Goal: Task Accomplishment & Management: Use online tool/utility

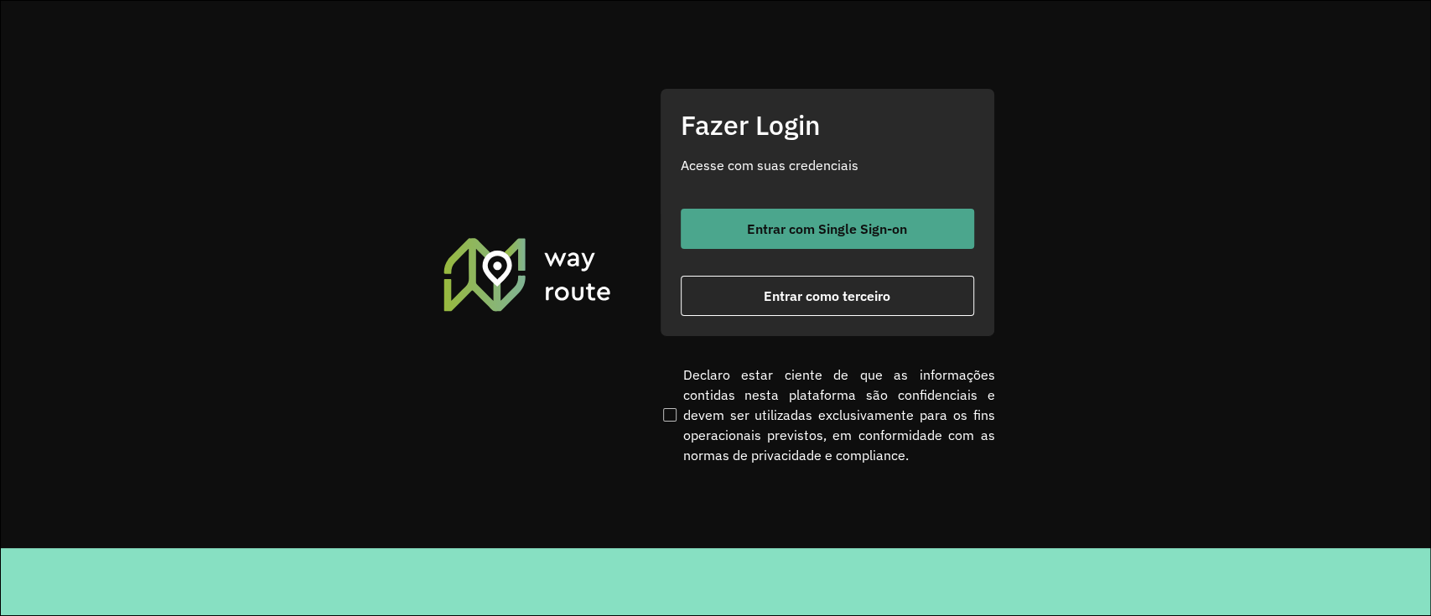
click at [812, 218] on button "Entrar com Single Sign-on" at bounding box center [827, 229] width 293 height 40
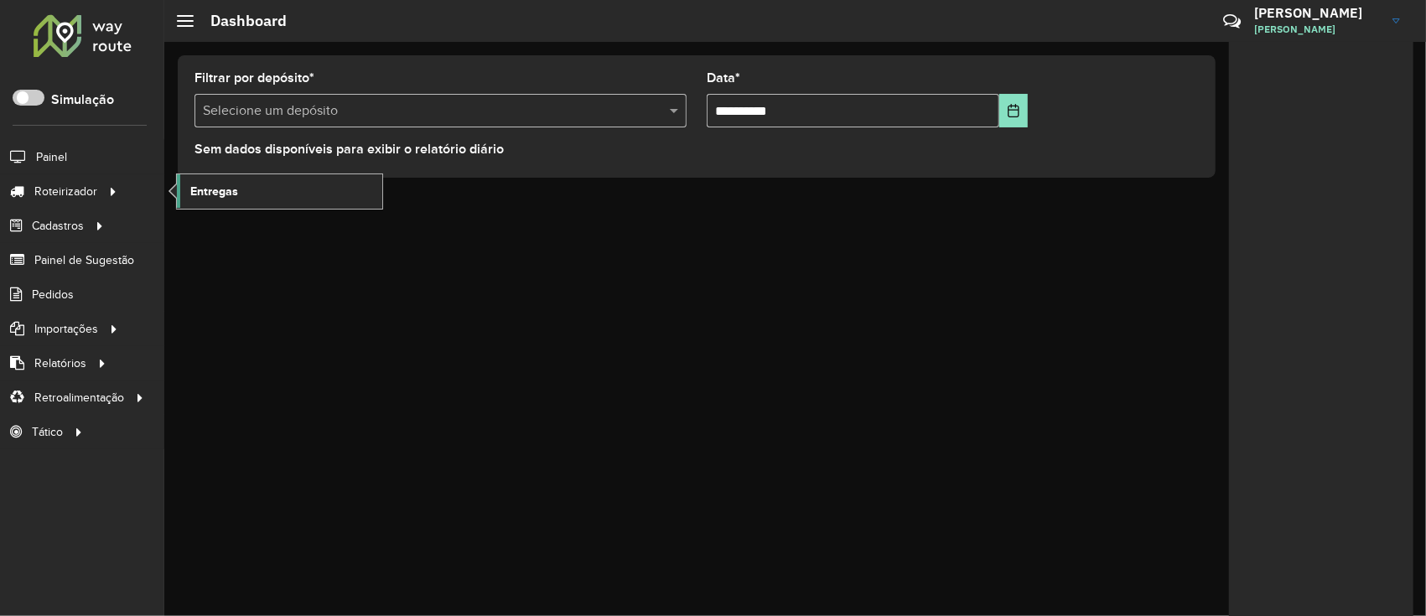
click at [214, 193] on span "Entregas" at bounding box center [214, 192] width 48 height 18
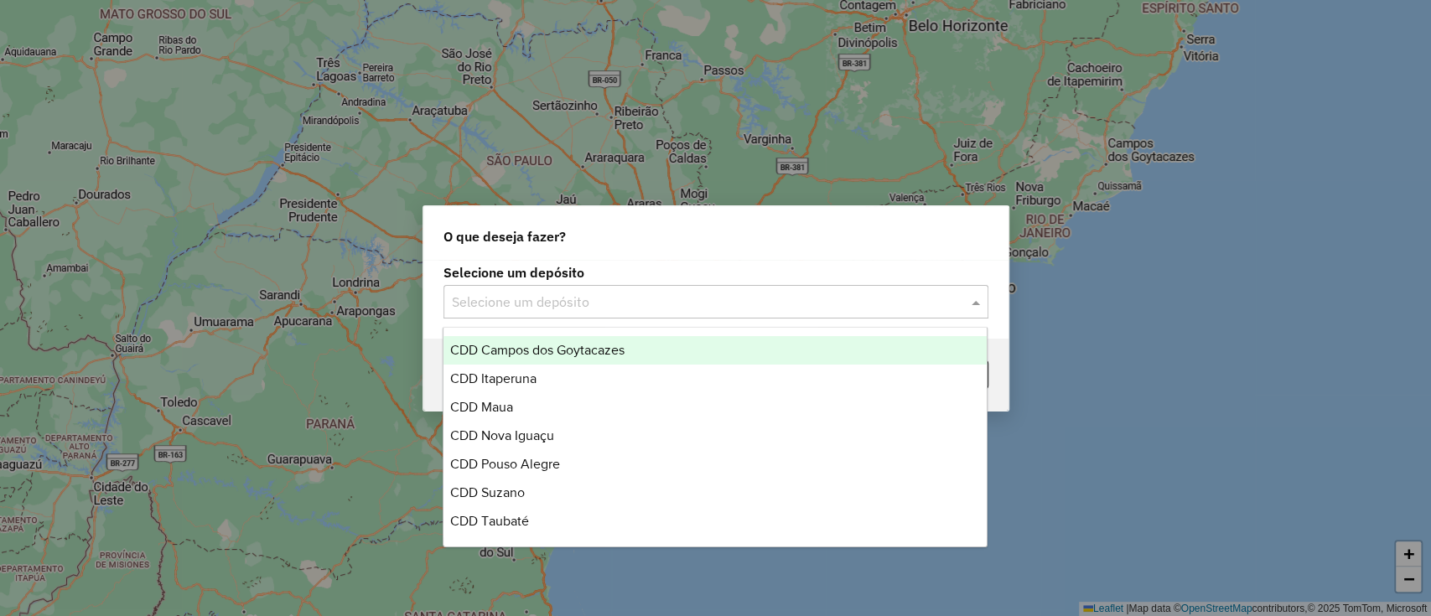
click at [495, 293] on input "text" at bounding box center [699, 302] width 494 height 20
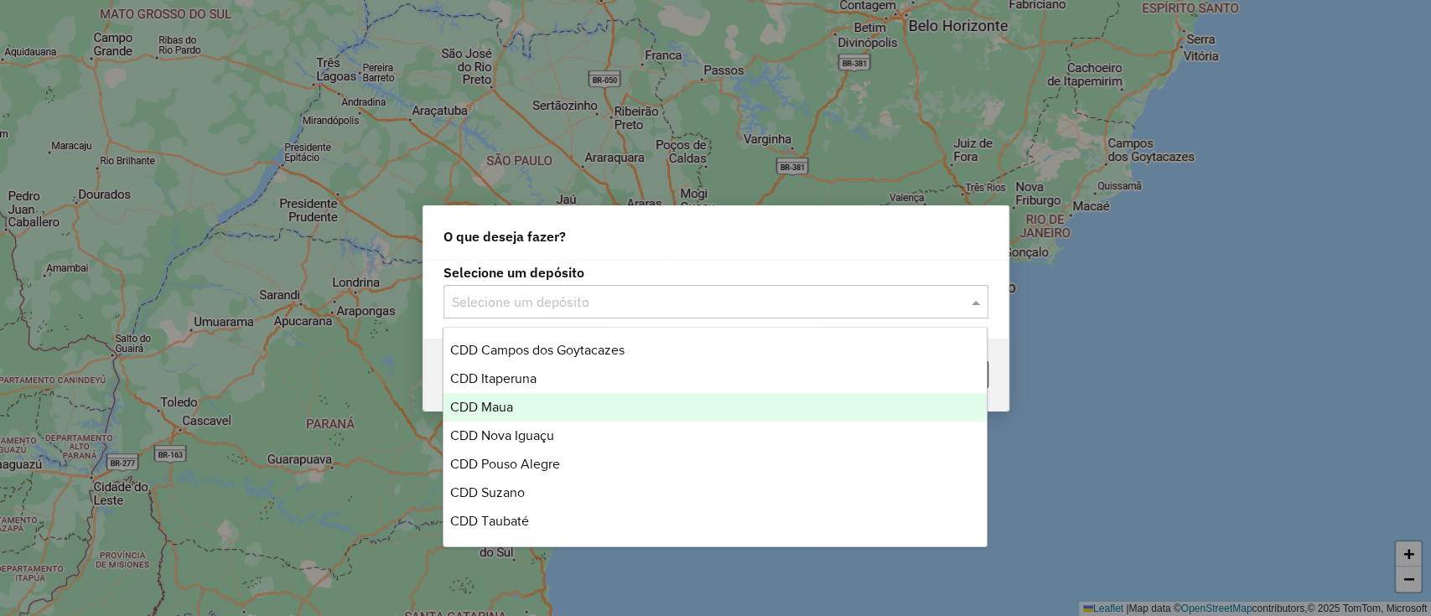
click at [549, 401] on div "CDD Maua" at bounding box center [714, 407] width 543 height 28
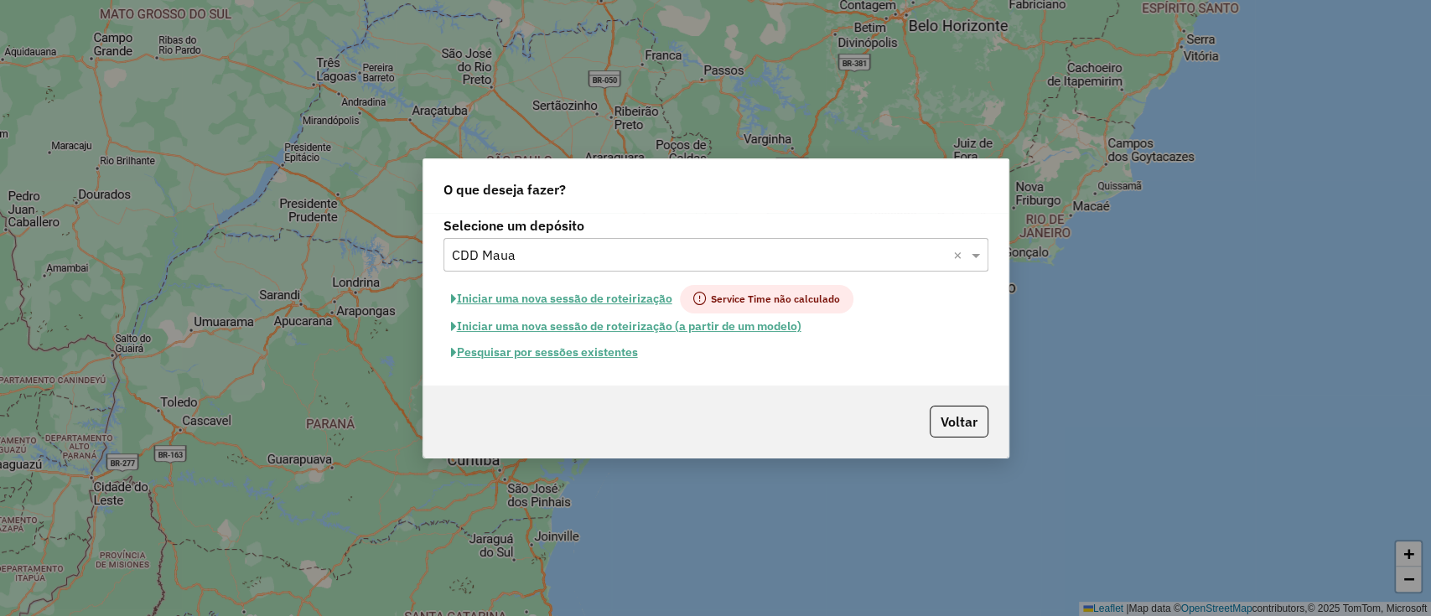
click at [551, 357] on button "Pesquisar por sessões existentes" at bounding box center [544, 352] width 202 height 26
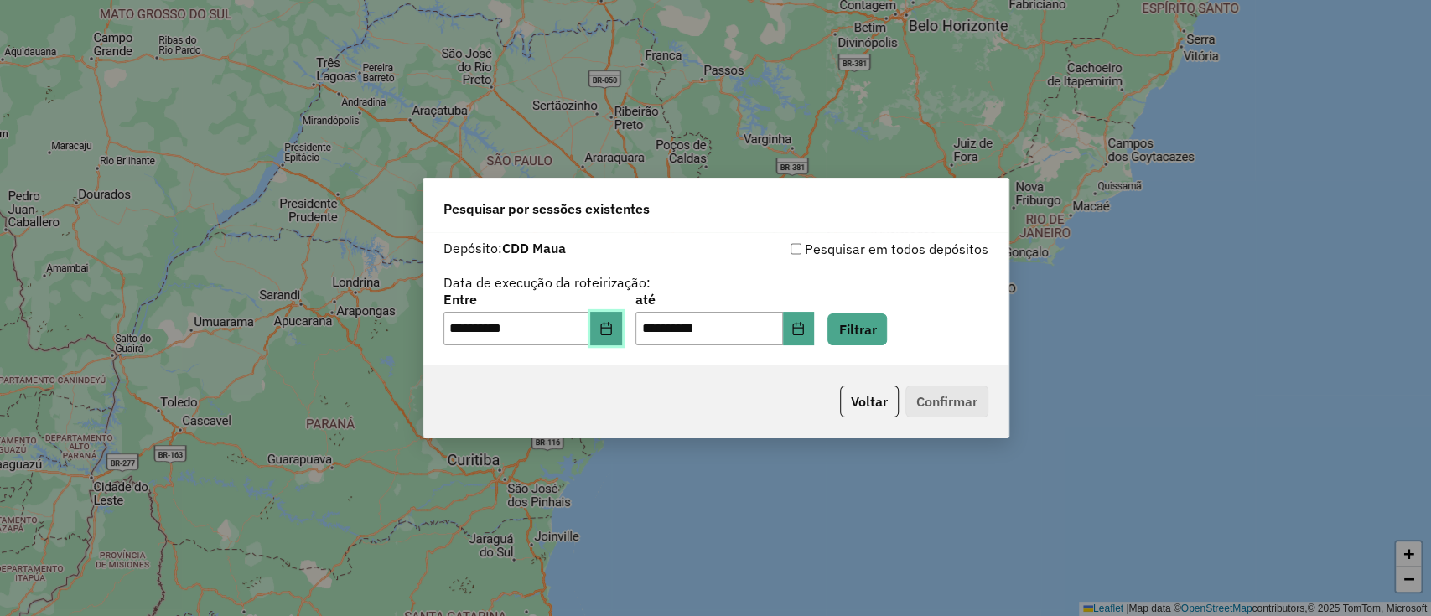
click at [603, 318] on button "Choose Date" at bounding box center [606, 329] width 32 height 34
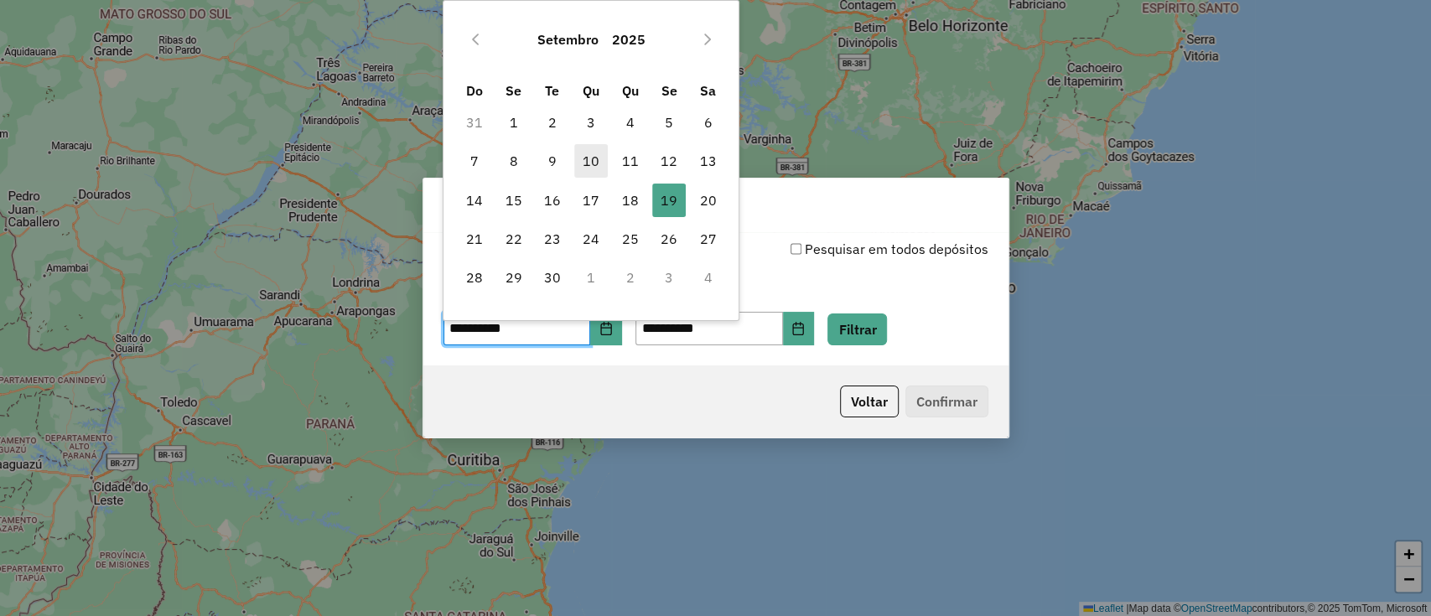
click at [587, 156] on span "10" at bounding box center [591, 161] width 34 height 34
type input "**********"
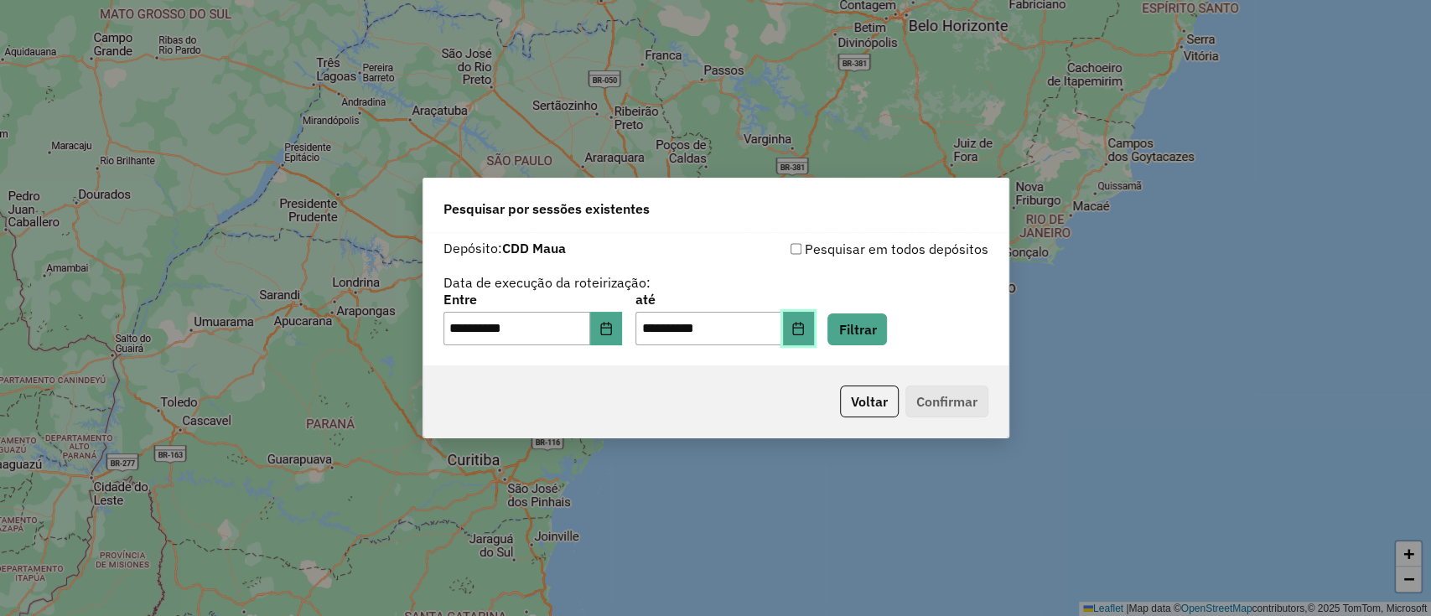
click at [805, 329] on icon "Choose Date" at bounding box center [797, 328] width 13 height 13
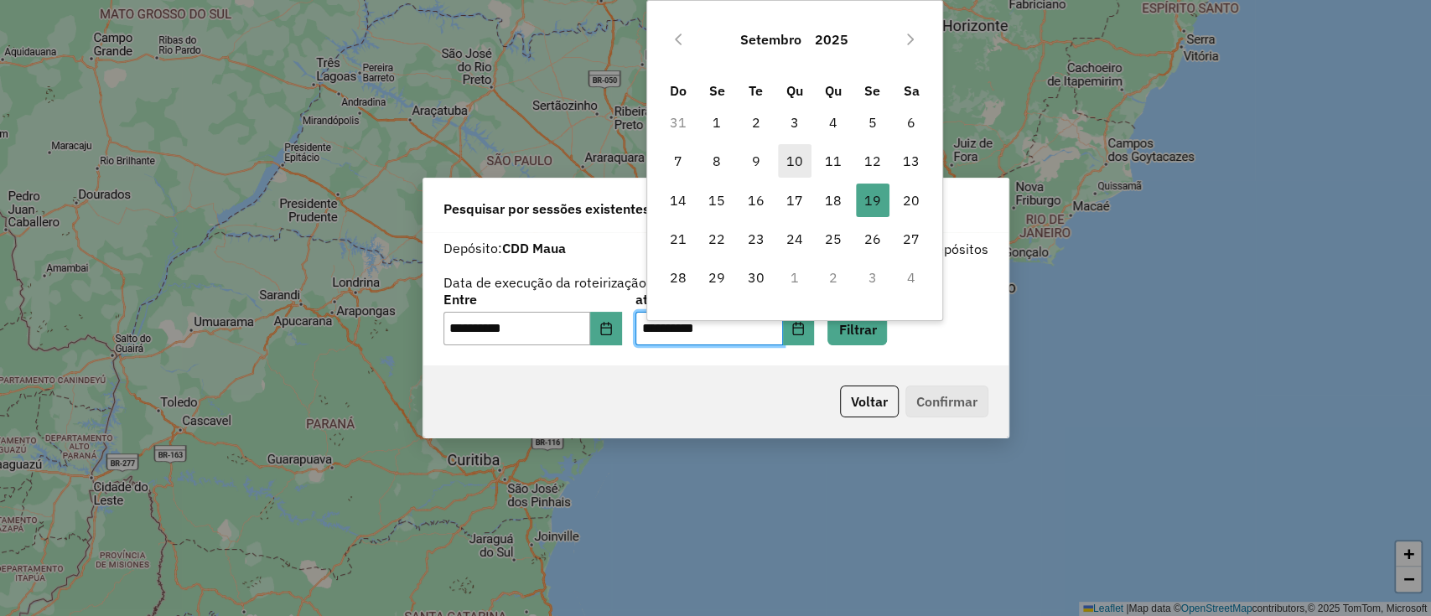
click at [781, 162] on span "10" at bounding box center [795, 161] width 34 height 34
type input "**********"
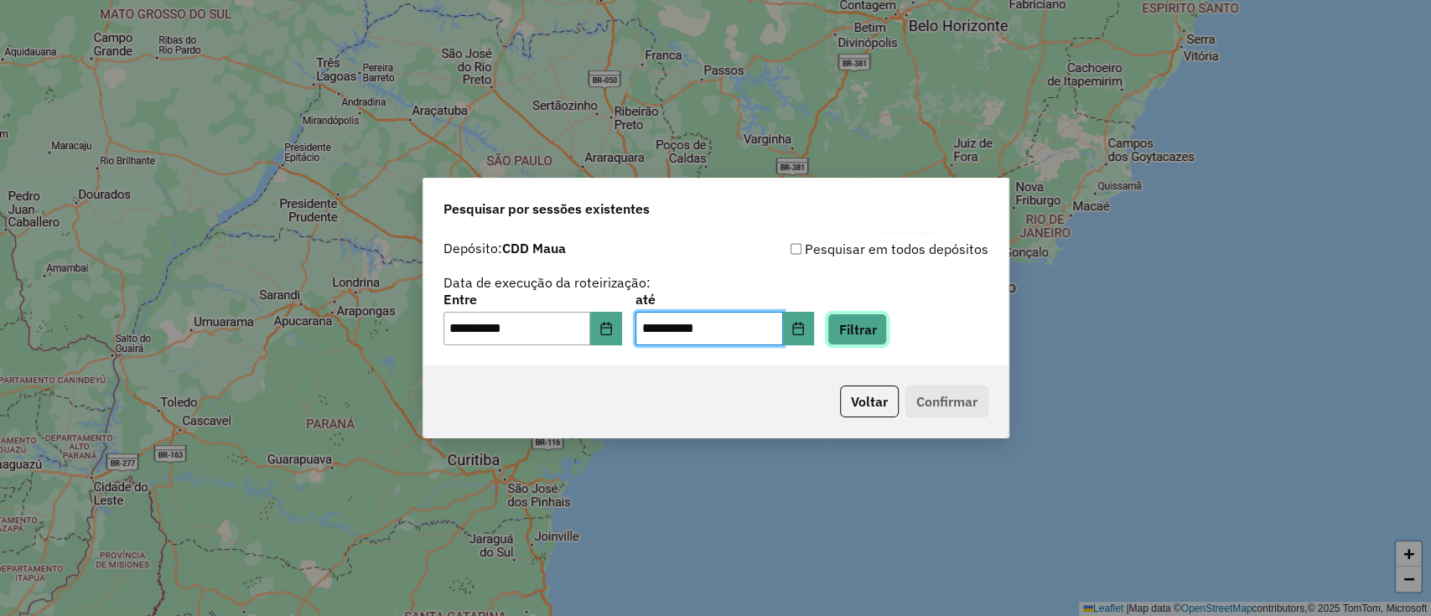
click at [880, 329] on button "Filtrar" at bounding box center [857, 329] width 60 height 32
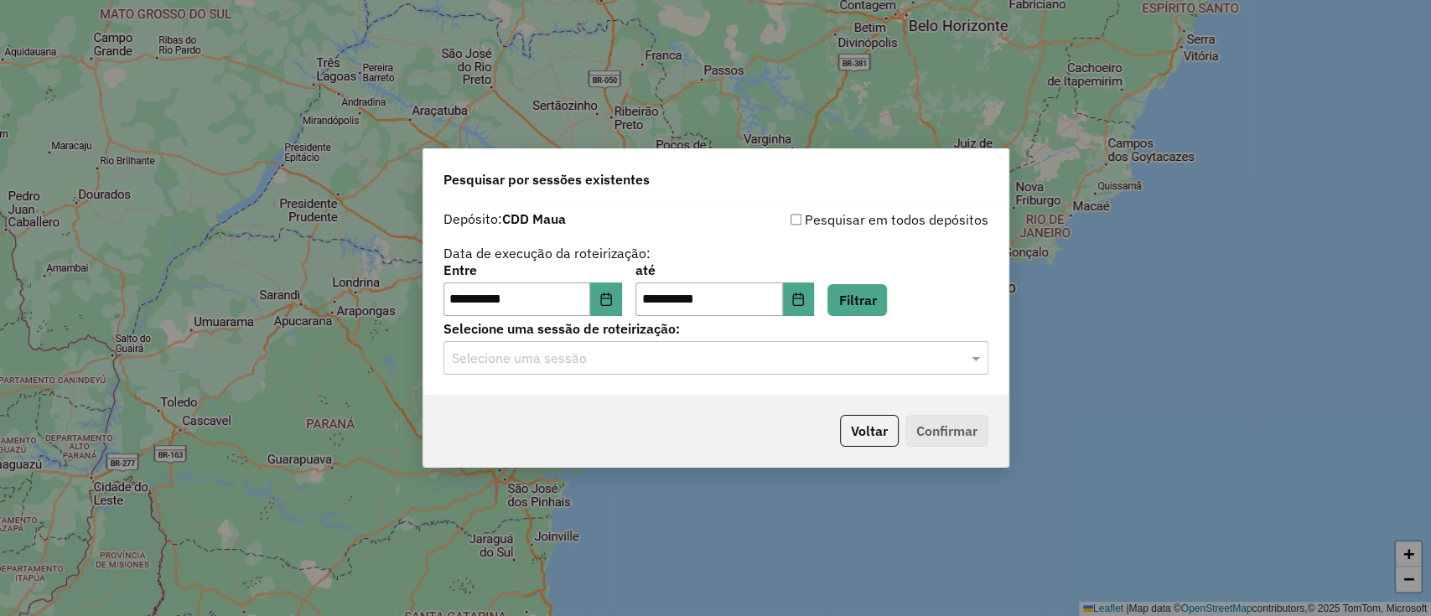
click at [707, 361] on input "text" at bounding box center [699, 359] width 494 height 20
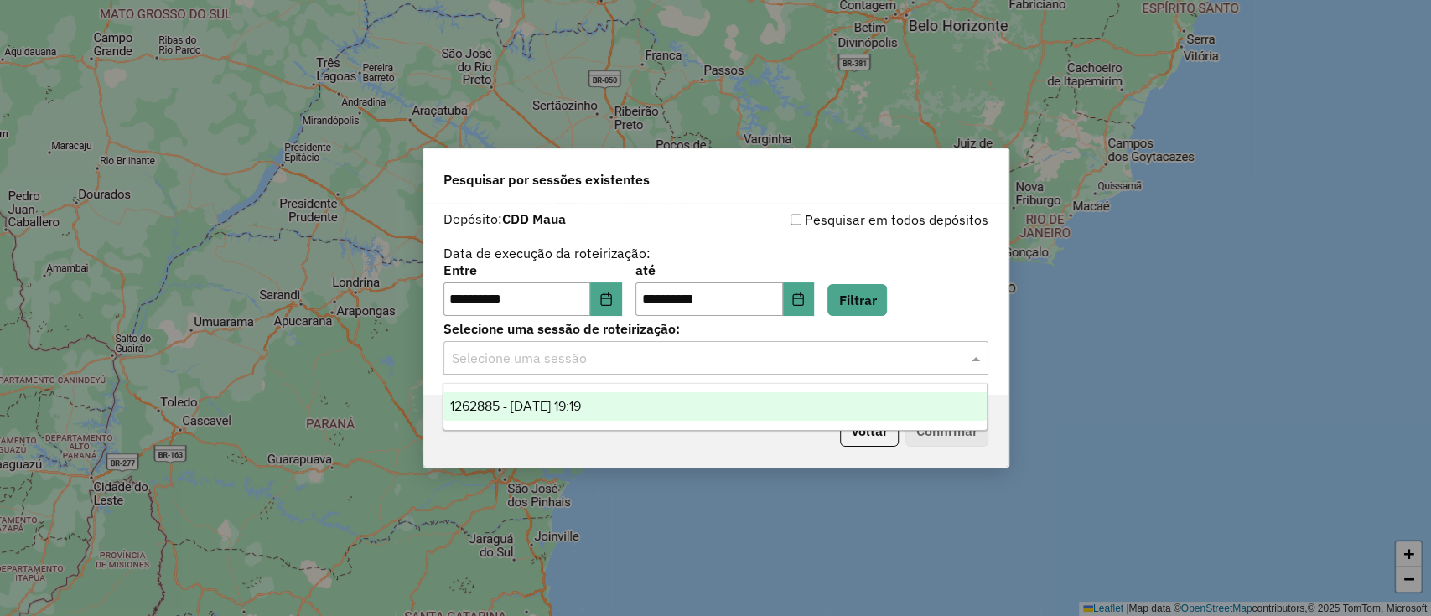
click at [691, 394] on div "1262885 - 10/09/2025 19:19" at bounding box center [714, 406] width 543 height 28
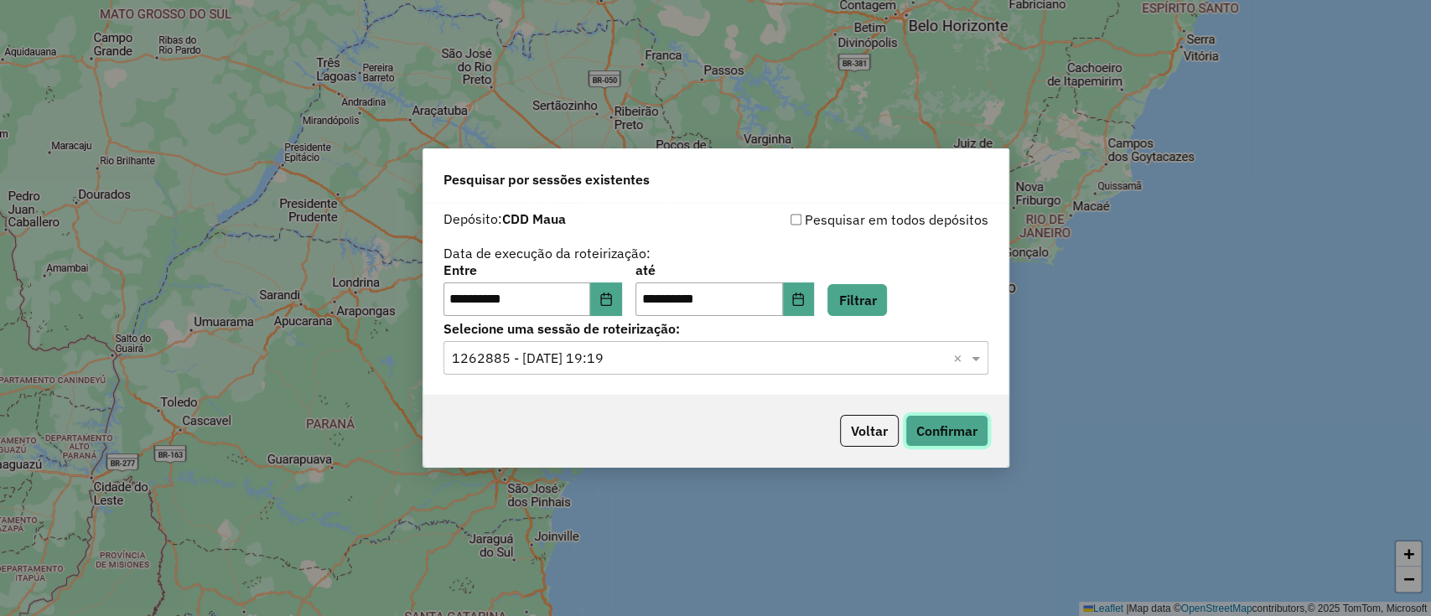
click at [933, 426] on button "Confirmar" at bounding box center [946, 431] width 83 height 32
click at [867, 437] on button "Voltar" at bounding box center [869, 431] width 59 height 32
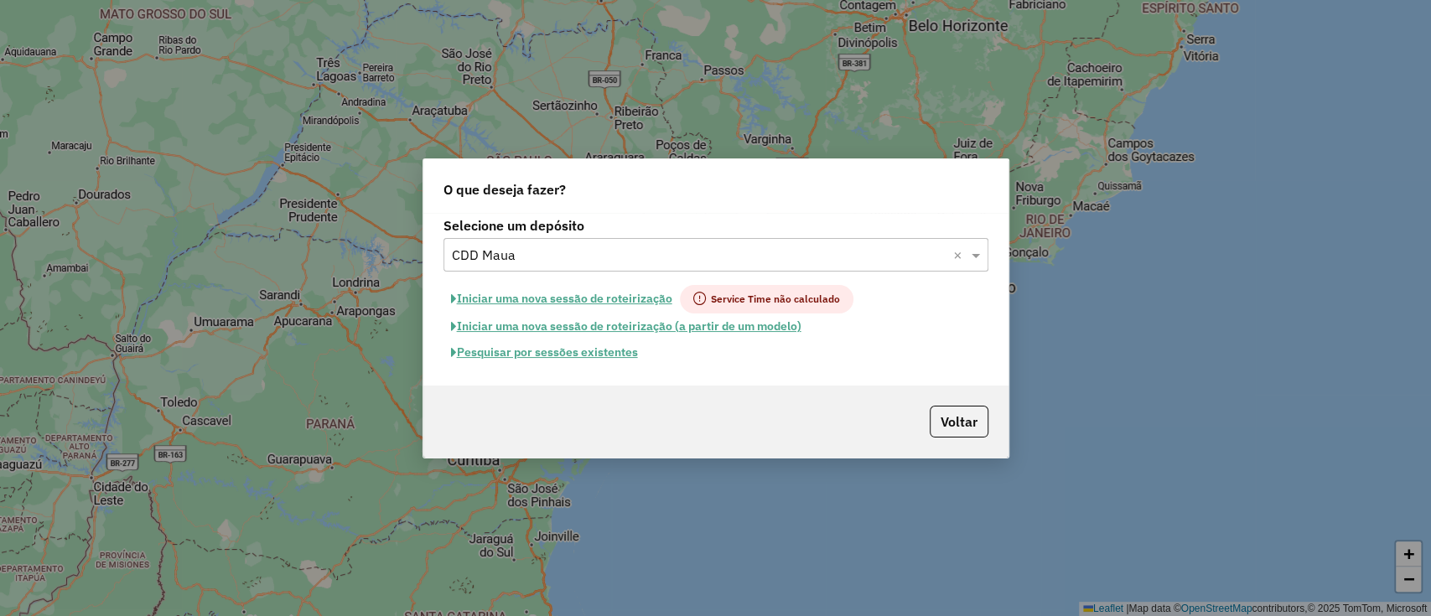
click at [583, 270] on div "Selecione um depósito × CDD Maua ×" at bounding box center [715, 255] width 545 height 34
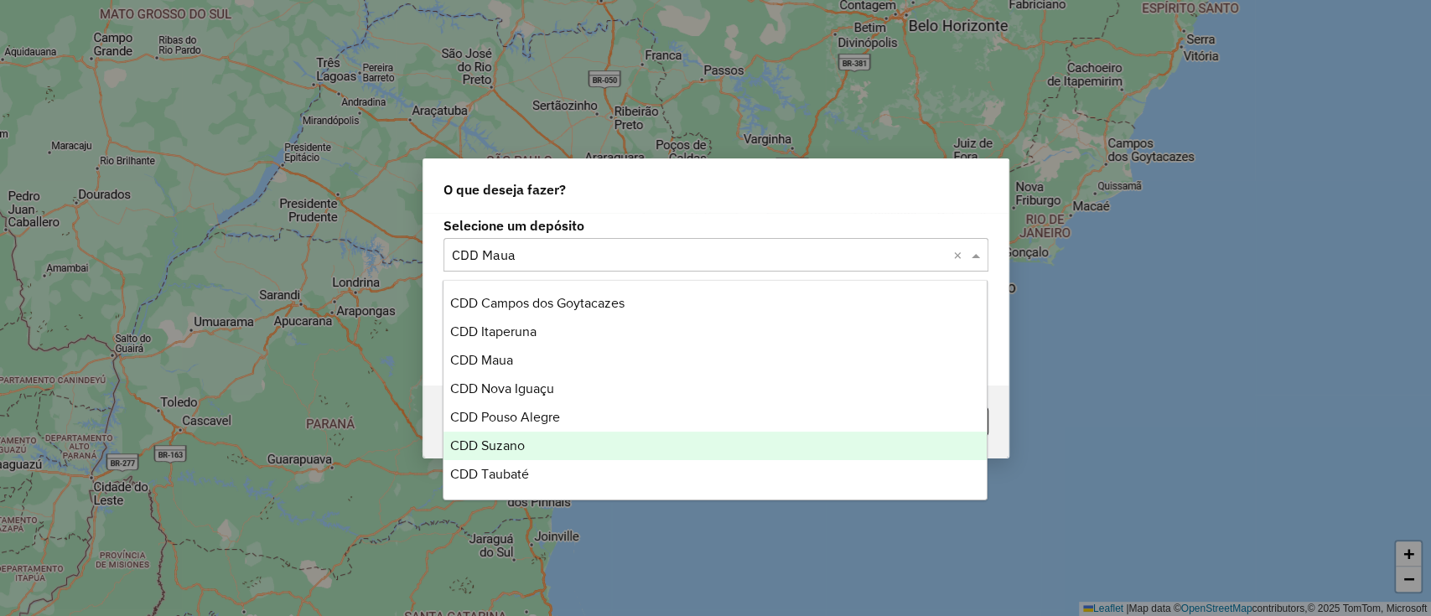
click at [562, 443] on div "CDD Suzano" at bounding box center [714, 446] width 543 height 28
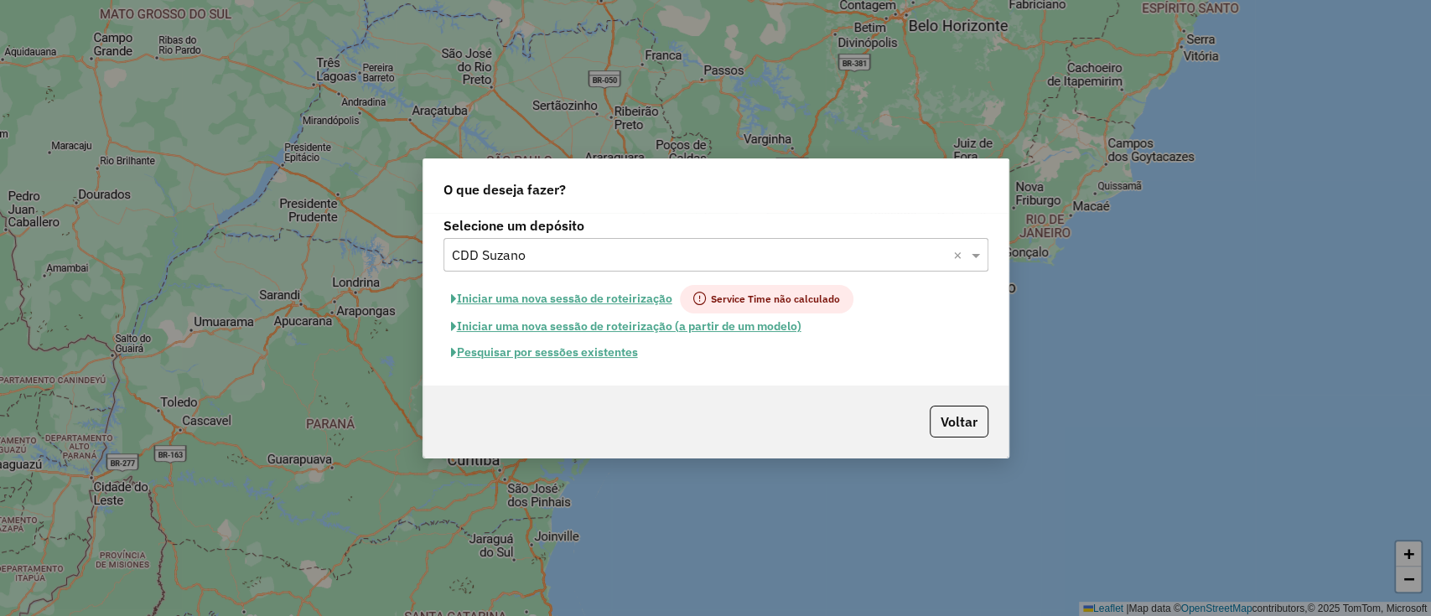
click at [591, 355] on button "Pesquisar por sessões existentes" at bounding box center [544, 352] width 202 height 26
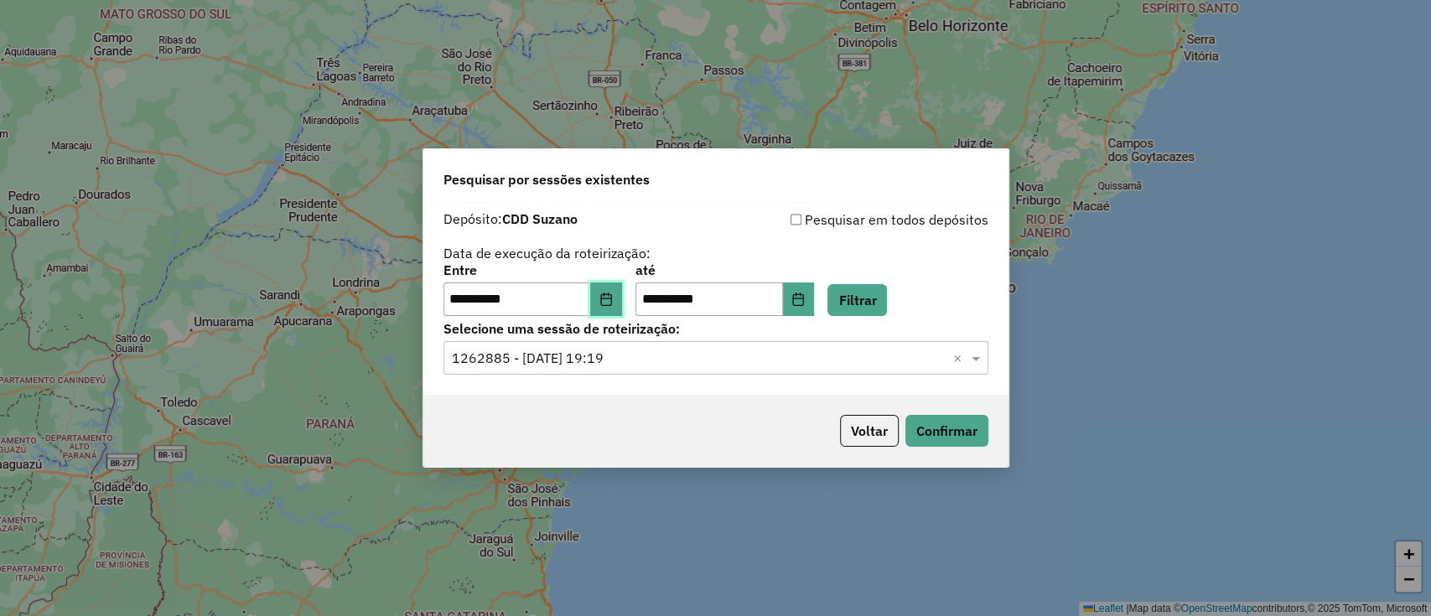
click at [622, 303] on button "Choose Date" at bounding box center [606, 299] width 32 height 34
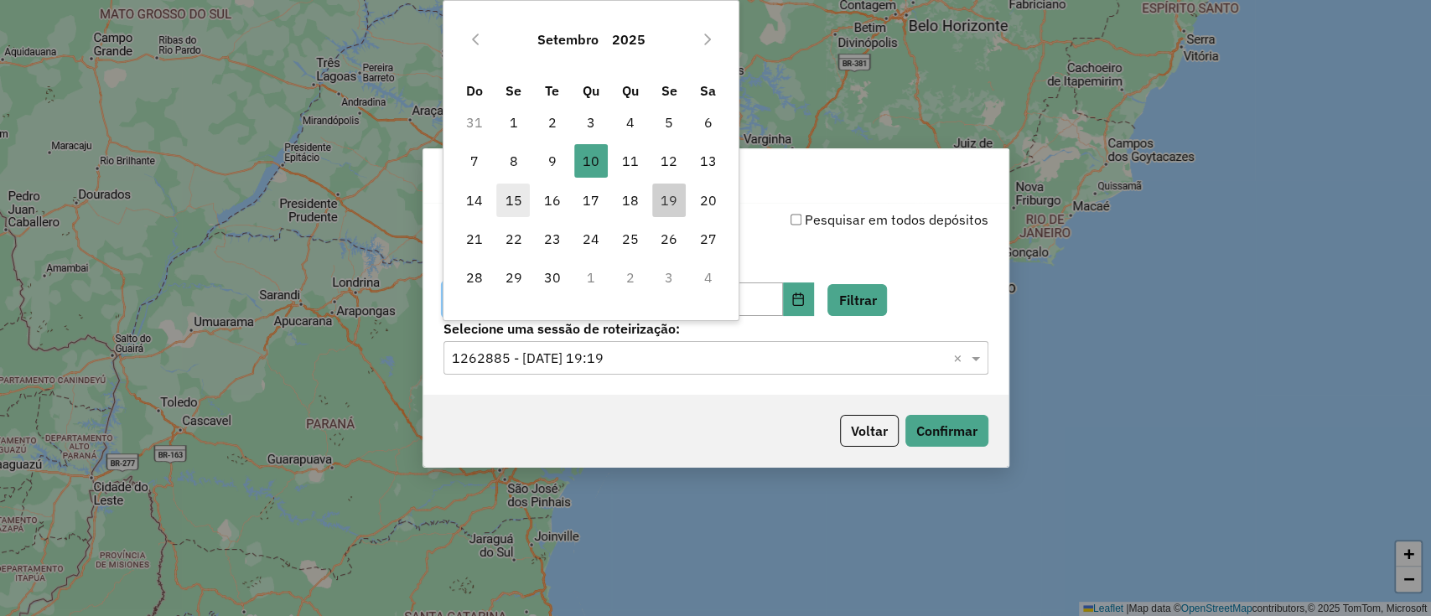
click at [503, 200] on span "15" at bounding box center [513, 201] width 34 height 34
type input "**********"
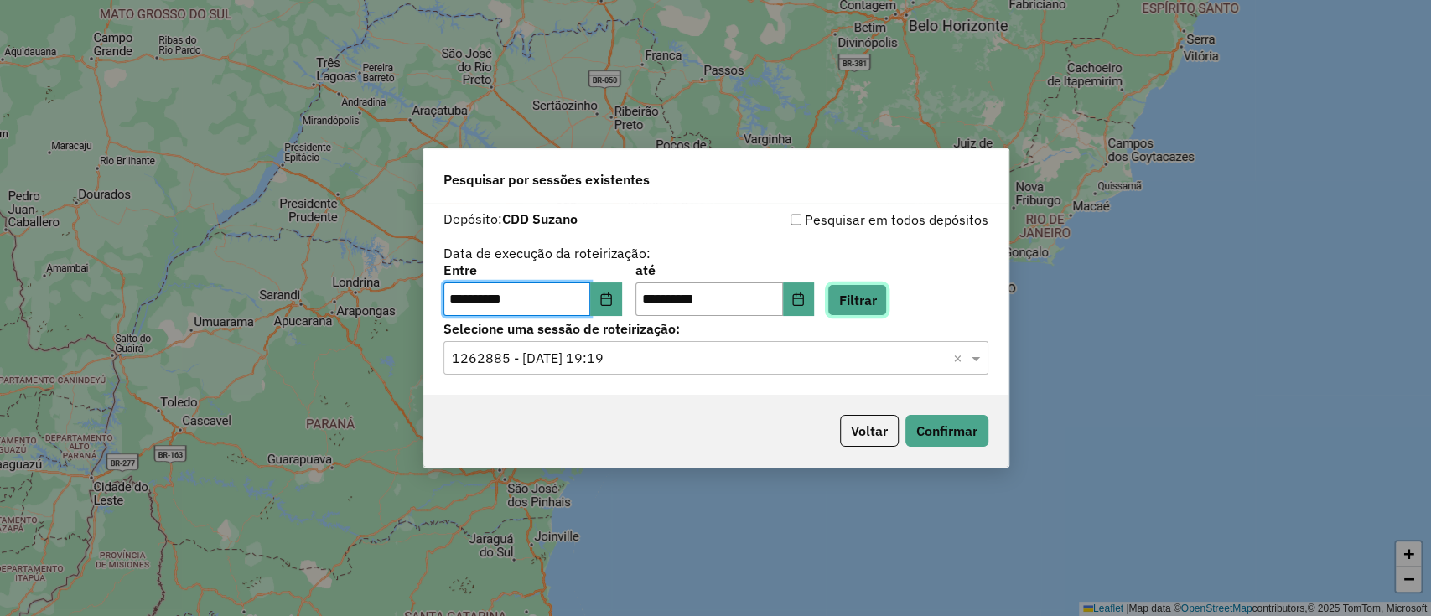
click at [885, 292] on button "Filtrar" at bounding box center [857, 300] width 60 height 32
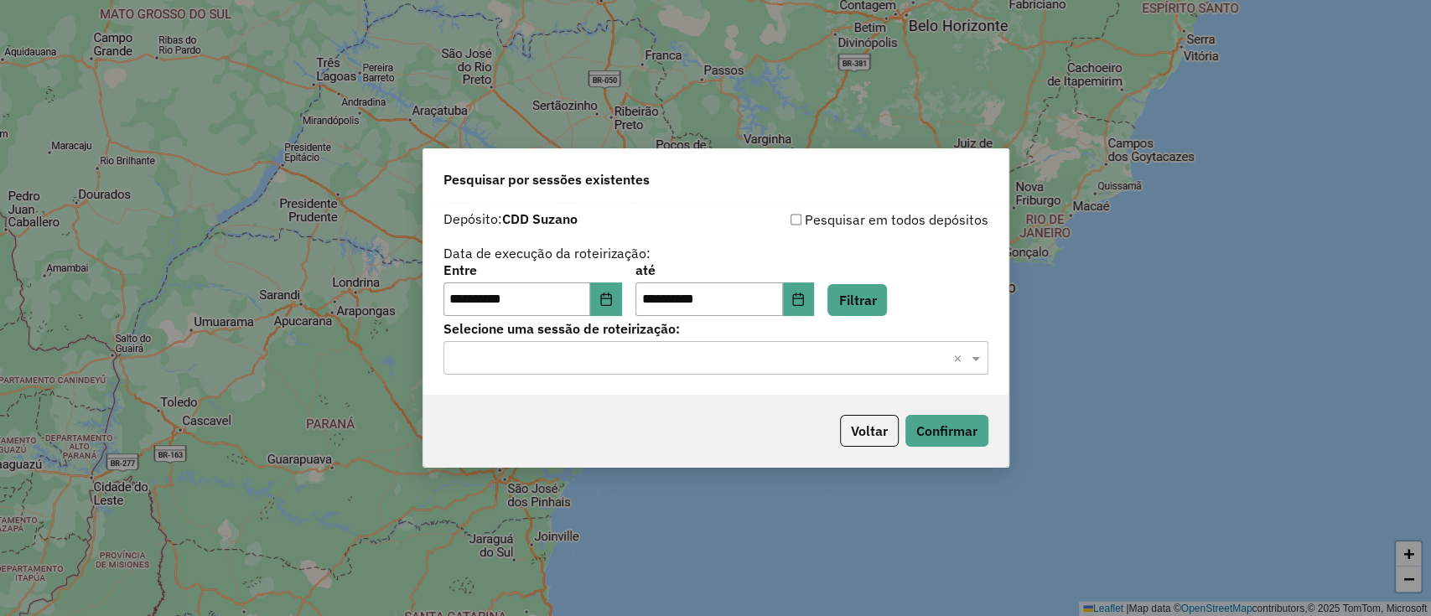
click at [770, 354] on input "text" at bounding box center [699, 359] width 494 height 20
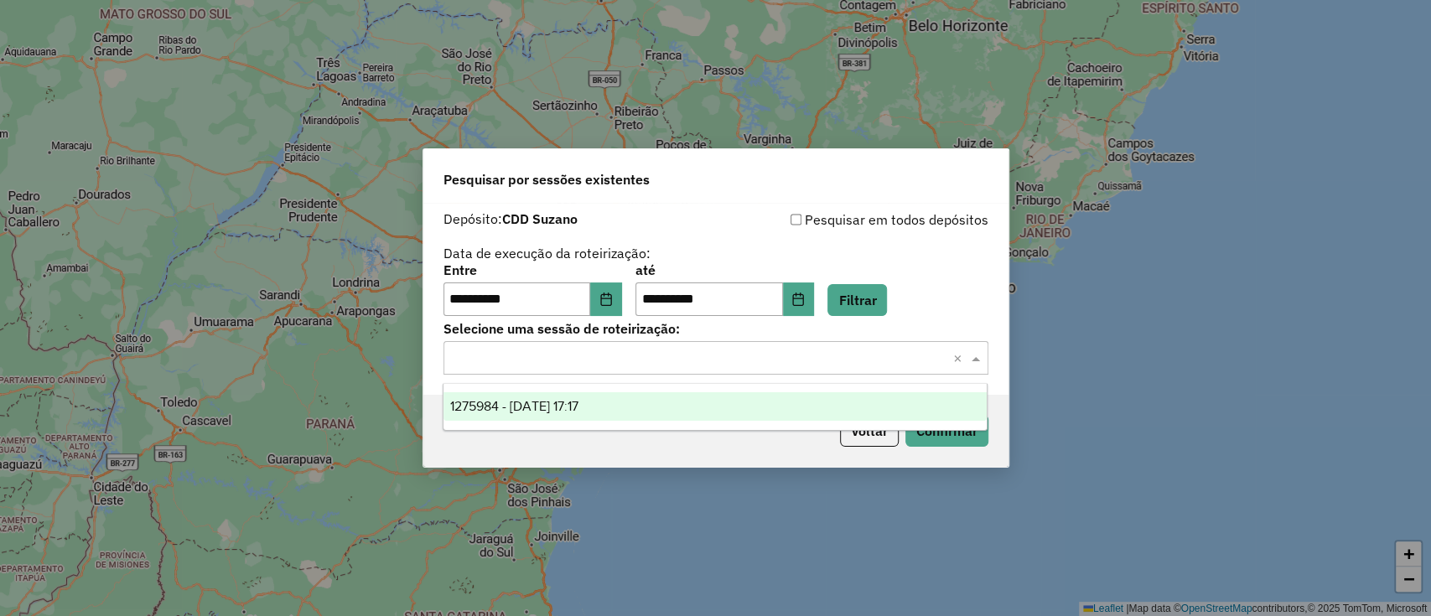
click at [710, 406] on div "1275984 - 15/09/2025 17:17" at bounding box center [714, 406] width 543 height 28
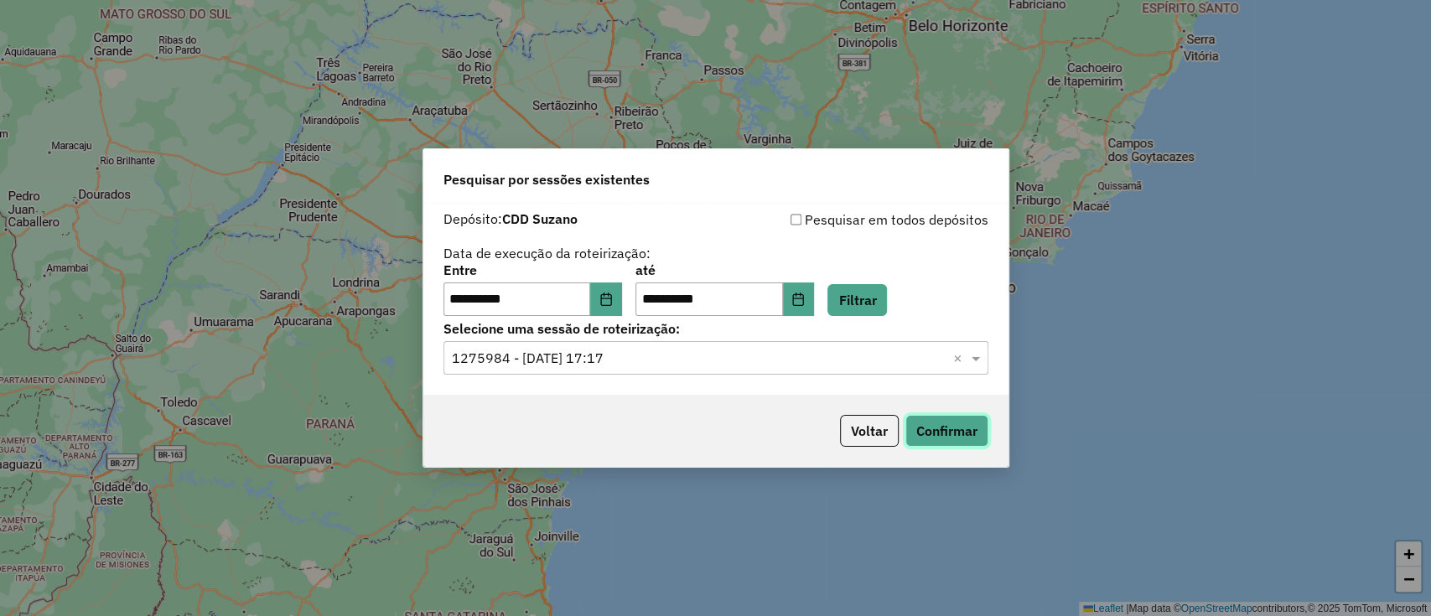
click at [952, 433] on button "Confirmar" at bounding box center [946, 431] width 83 height 32
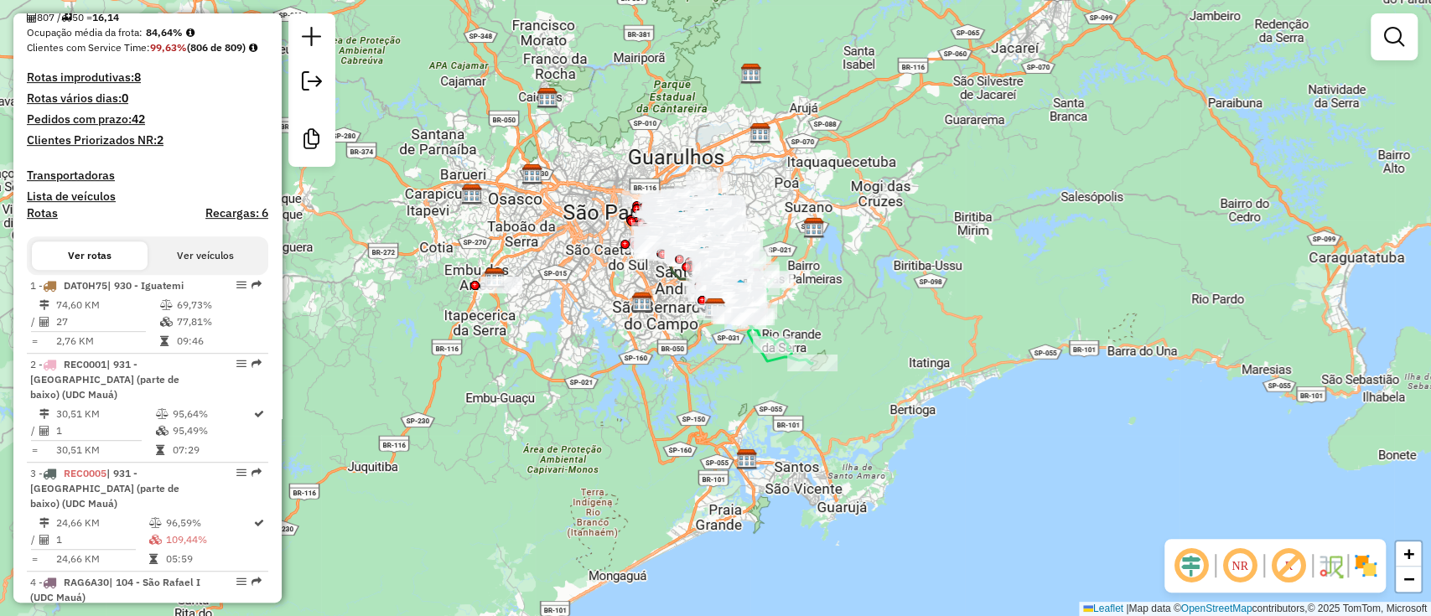
scroll to position [558, 0]
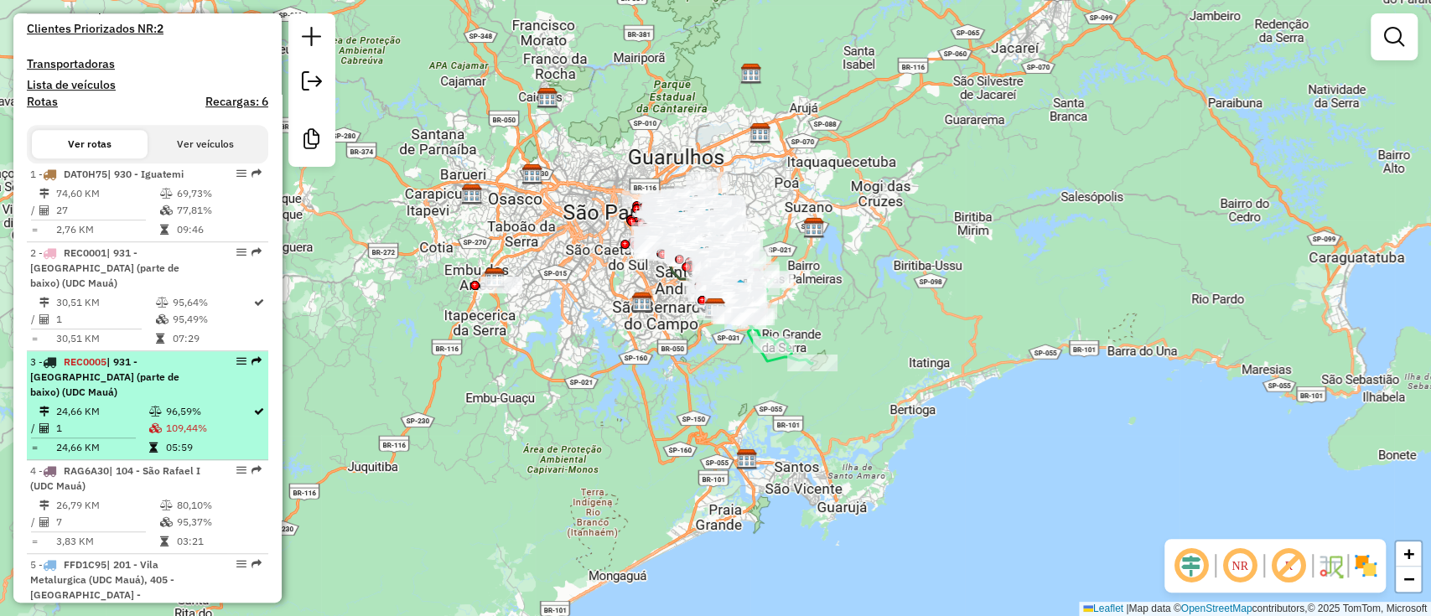
click at [193, 414] on td "96,59%" at bounding box center [208, 411] width 87 height 17
select select "**********"
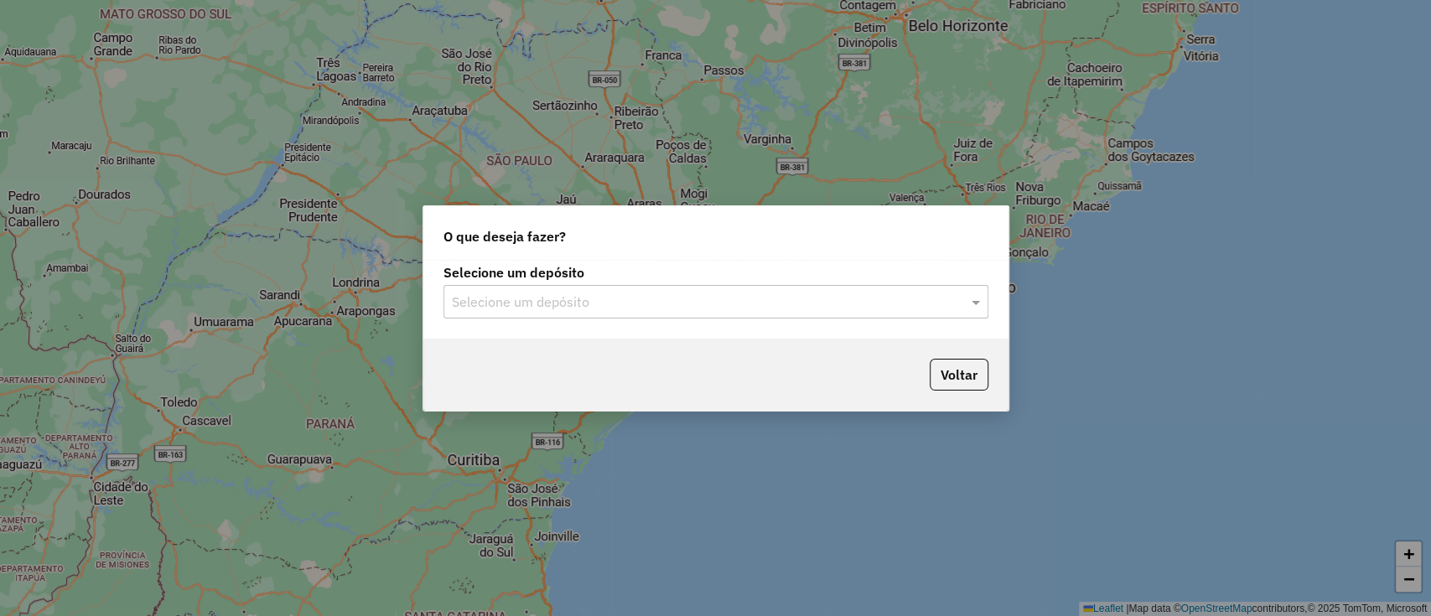
click at [892, 300] on input "text" at bounding box center [699, 302] width 494 height 20
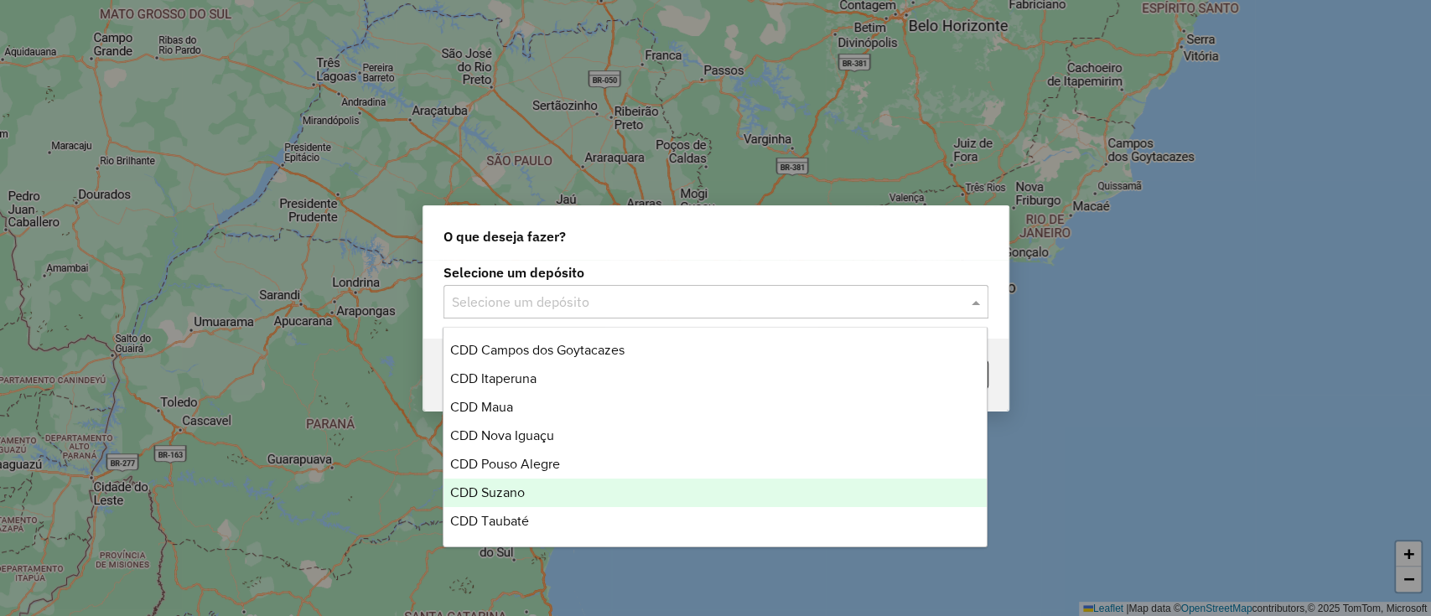
click at [562, 482] on div "CDD Suzano" at bounding box center [714, 493] width 543 height 28
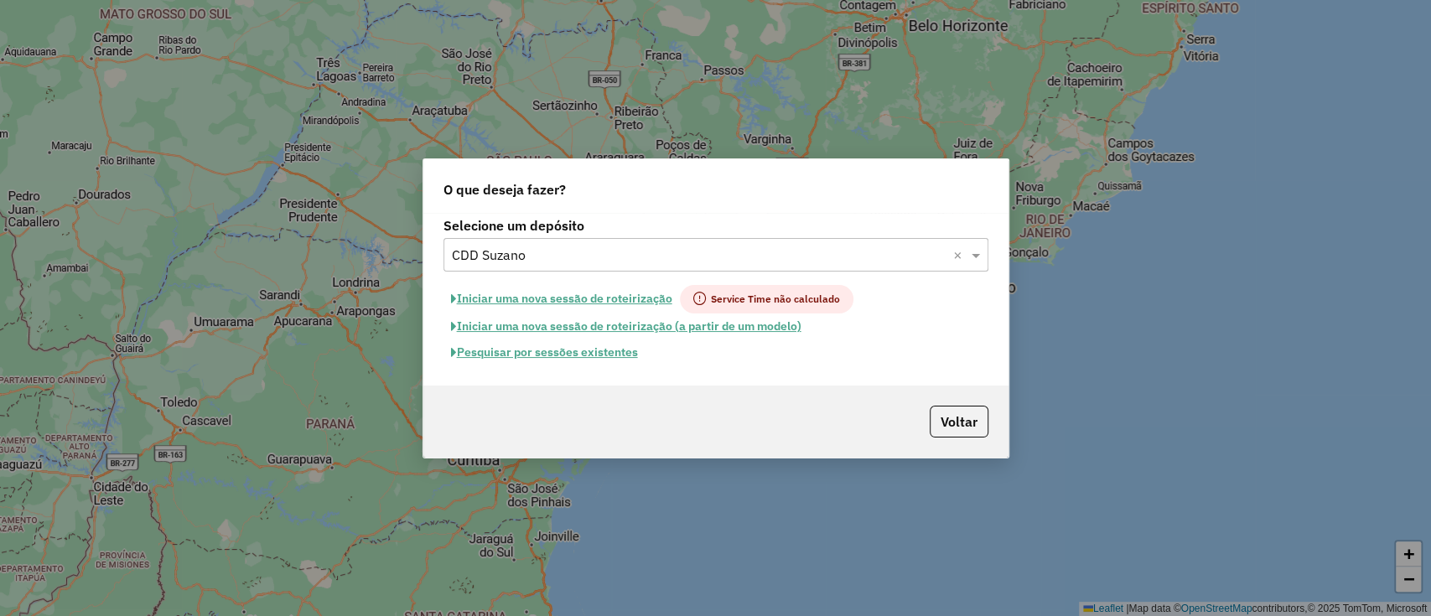
click at [563, 355] on button "Pesquisar por sessões existentes" at bounding box center [544, 352] width 202 height 26
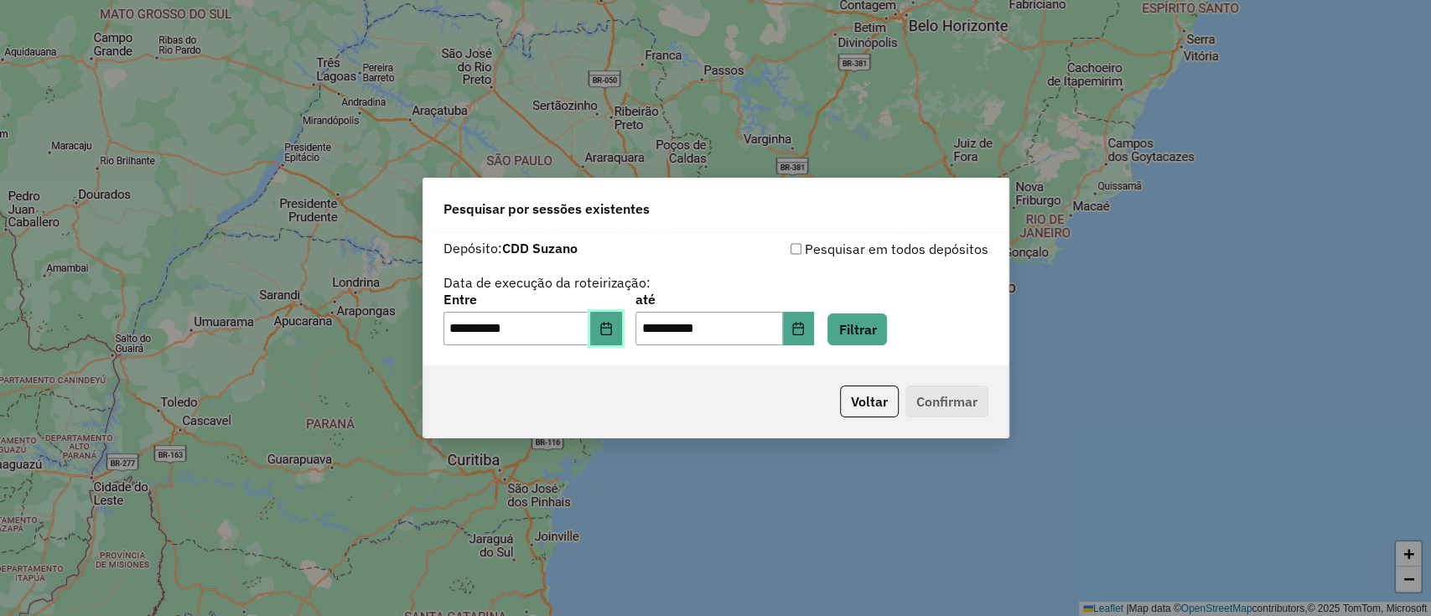
click at [613, 327] on icon "Choose Date" at bounding box center [605, 328] width 13 height 13
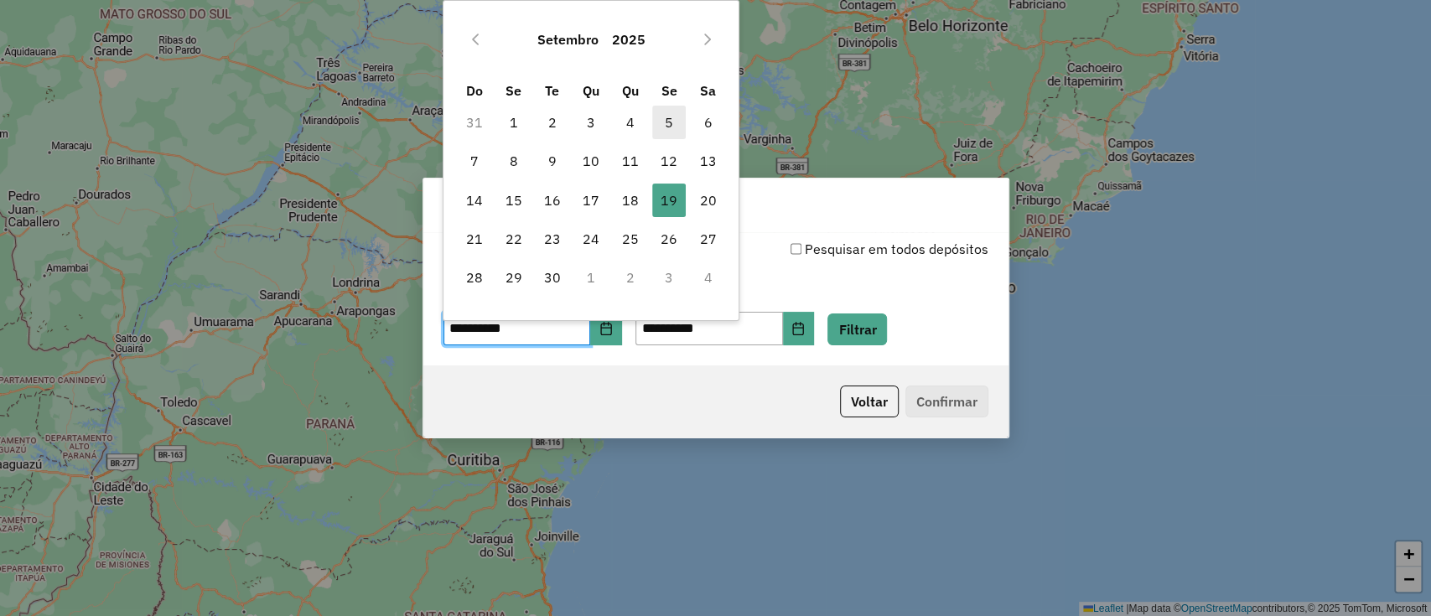
click at [671, 130] on span "5" at bounding box center [669, 123] width 34 height 34
type input "**********"
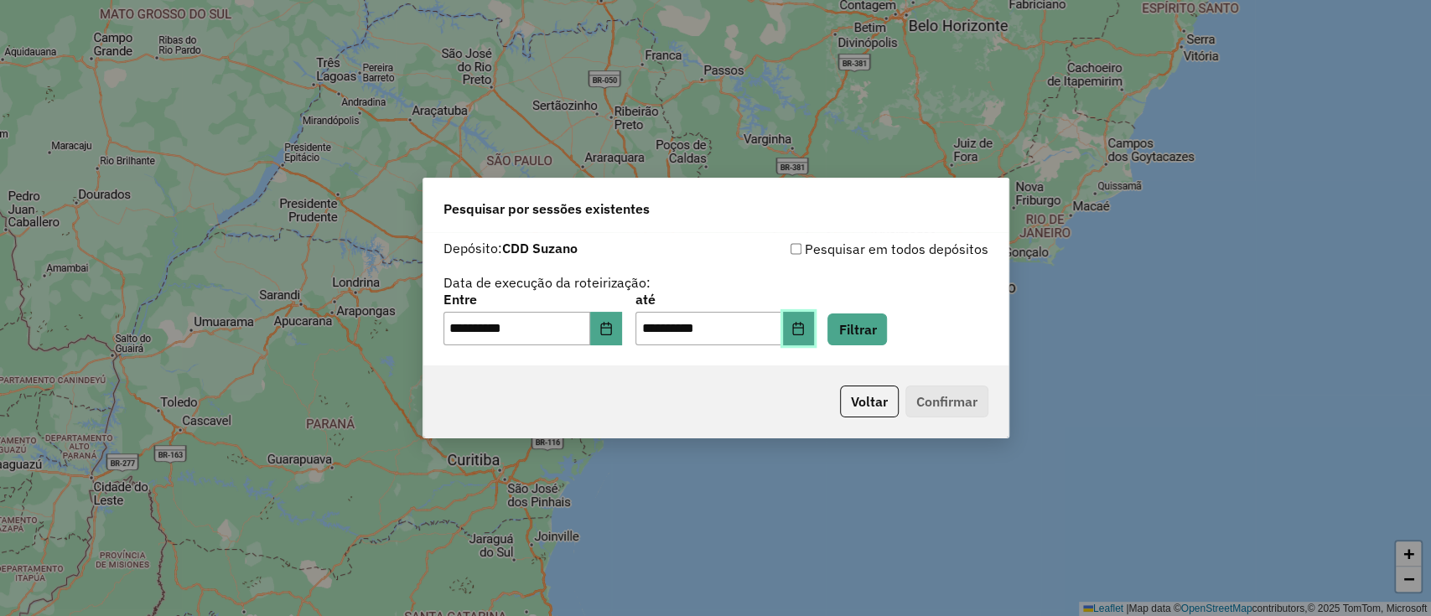
click at [804, 324] on icon "Choose Date" at bounding box center [798, 328] width 11 height 13
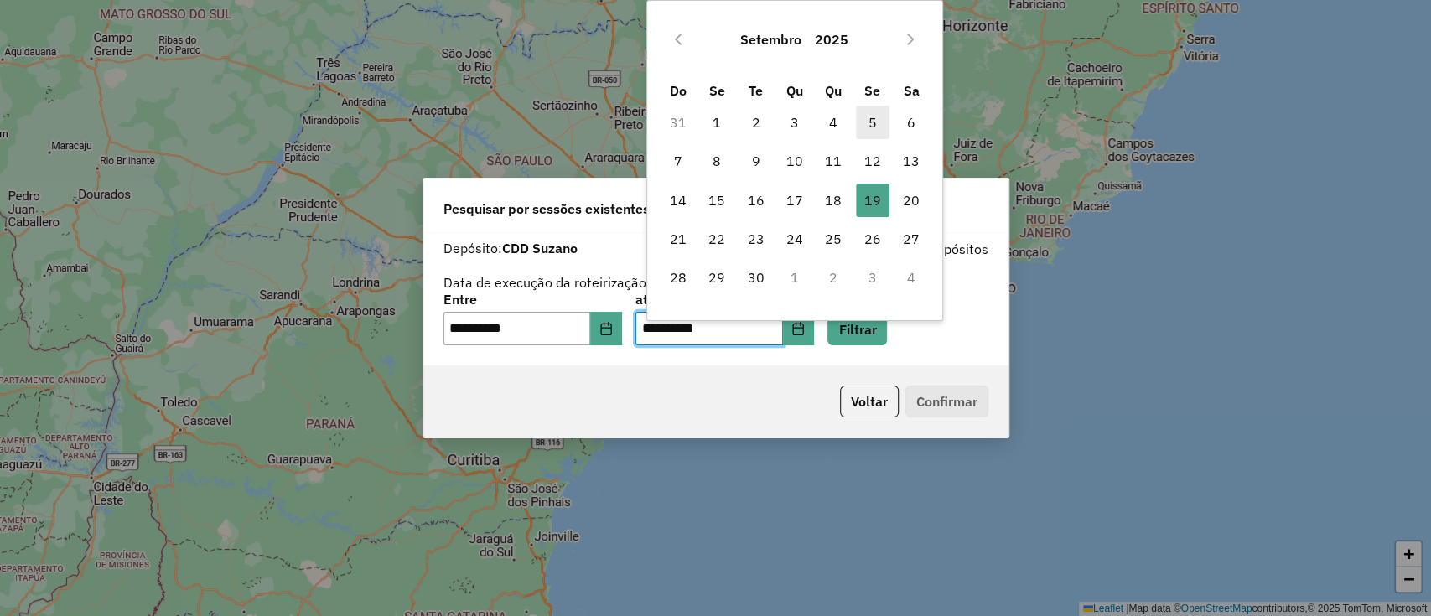
click at [878, 118] on span "5" at bounding box center [873, 123] width 34 height 34
type input "**********"
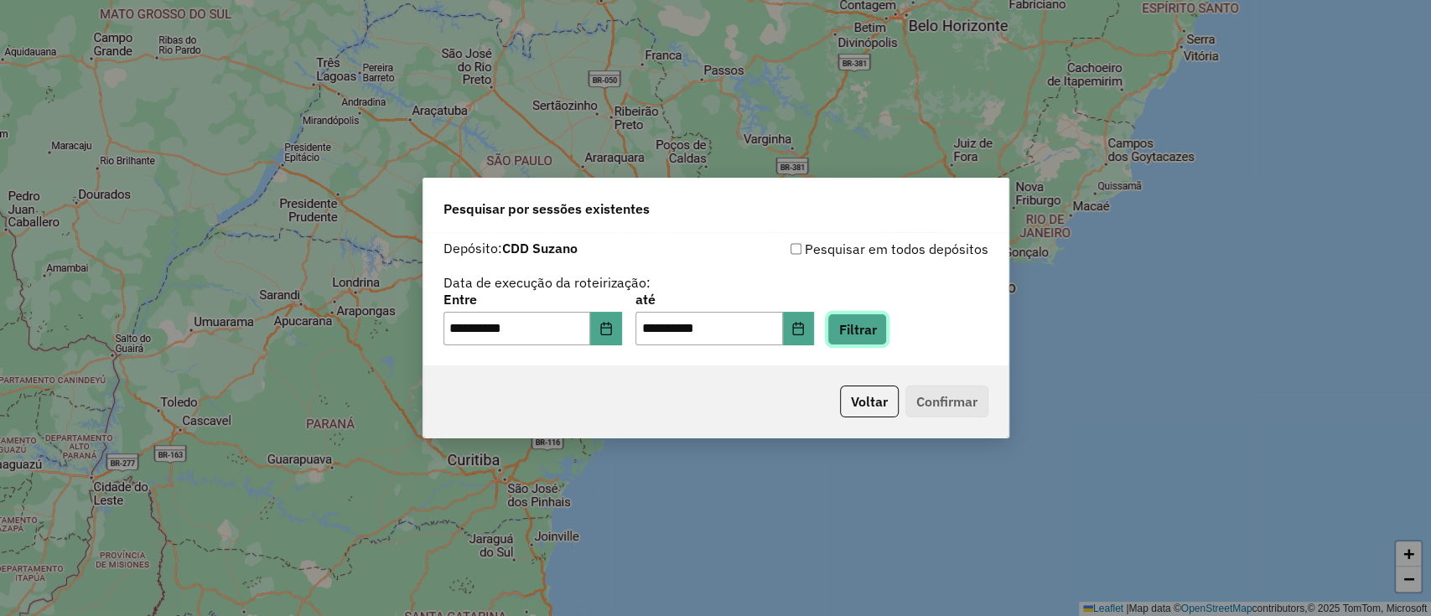
click at [868, 323] on button "Filtrar" at bounding box center [857, 329] width 60 height 32
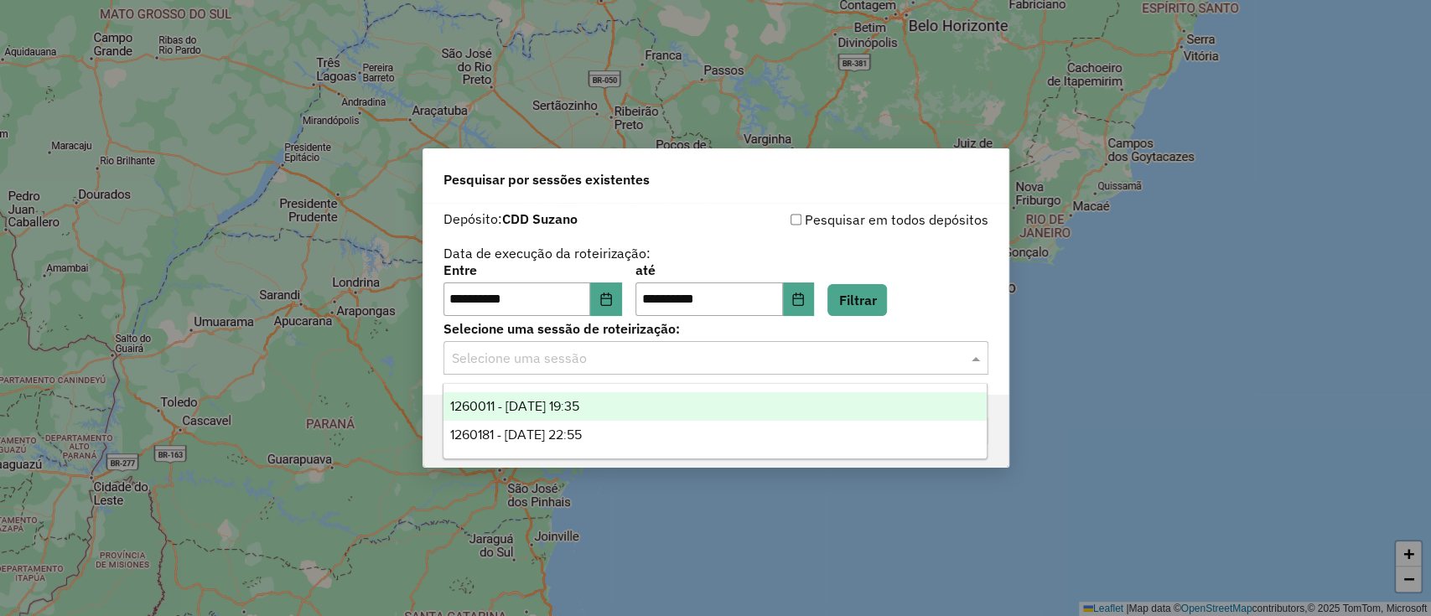
click at [729, 358] on input "text" at bounding box center [699, 359] width 494 height 20
click at [721, 394] on div "1260011 - 05/09/2025 19:35" at bounding box center [714, 406] width 543 height 28
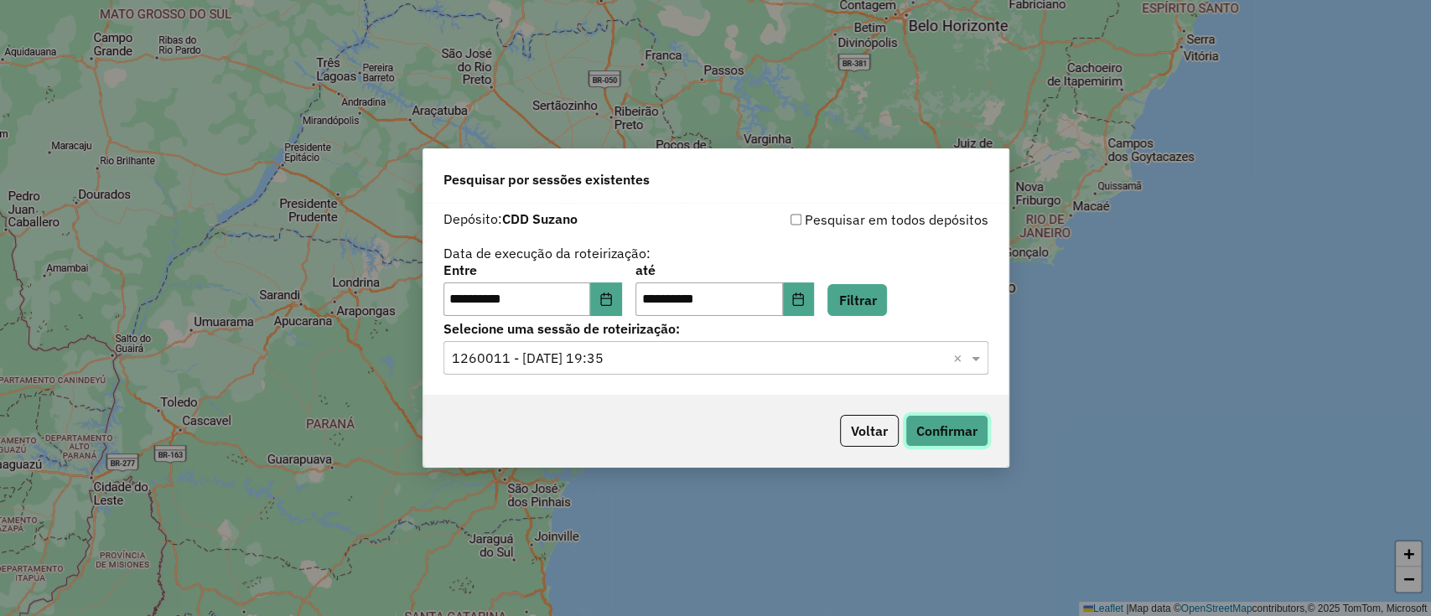
click at [929, 426] on button "Confirmar" at bounding box center [946, 431] width 83 height 32
click at [882, 410] on div "Voltar Confirmar" at bounding box center [715, 431] width 585 height 72
click at [881, 412] on div "Voltar Confirmar" at bounding box center [715, 431] width 585 height 72
click at [872, 419] on button "Voltar" at bounding box center [869, 431] width 59 height 32
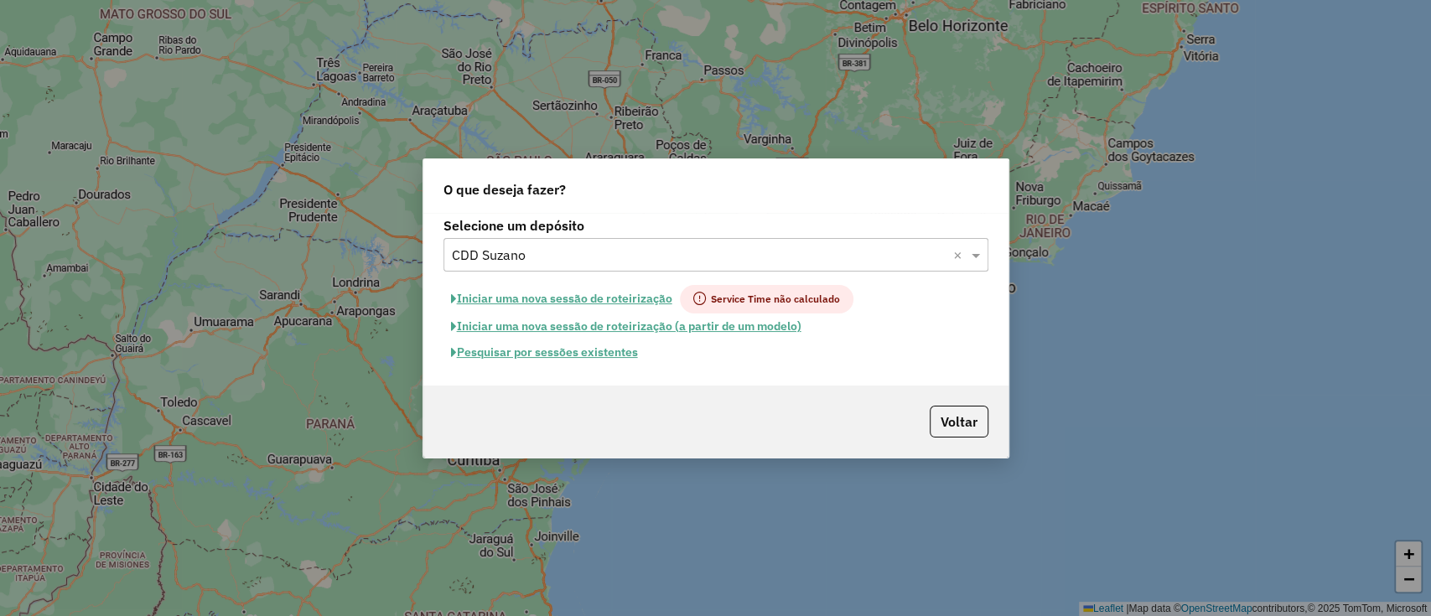
click at [734, 246] on input "text" at bounding box center [699, 256] width 494 height 20
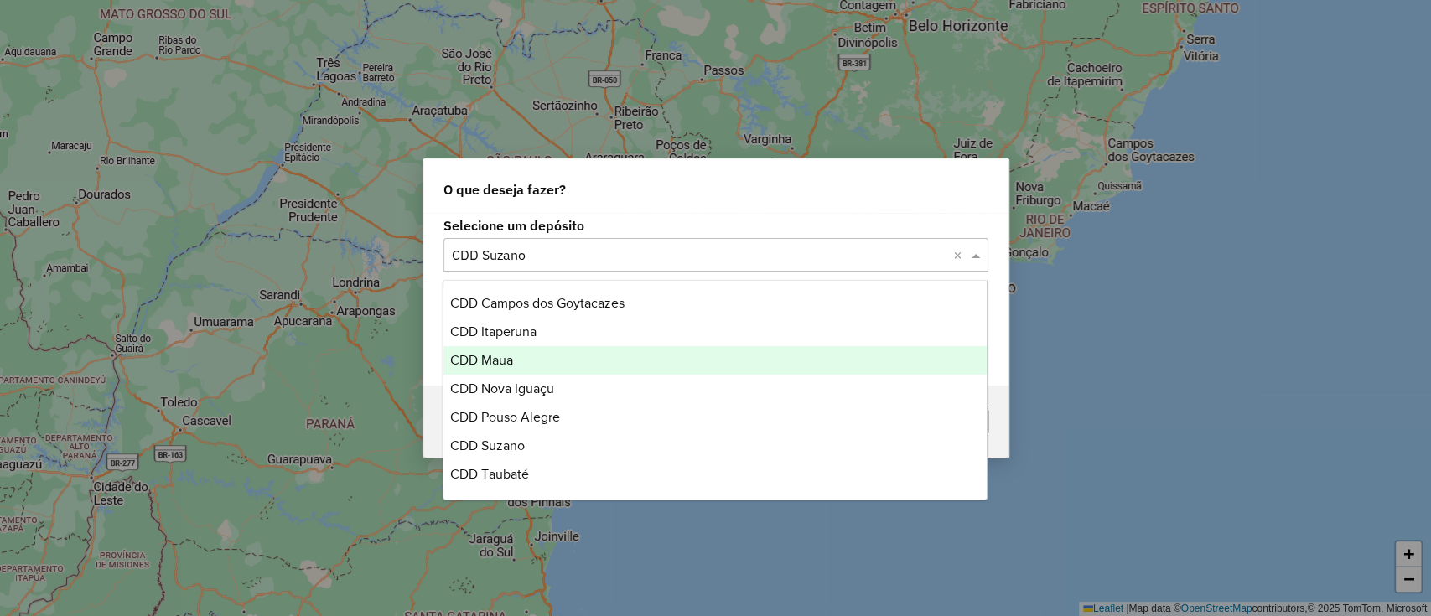
click at [609, 351] on div "CDD Maua" at bounding box center [714, 360] width 543 height 28
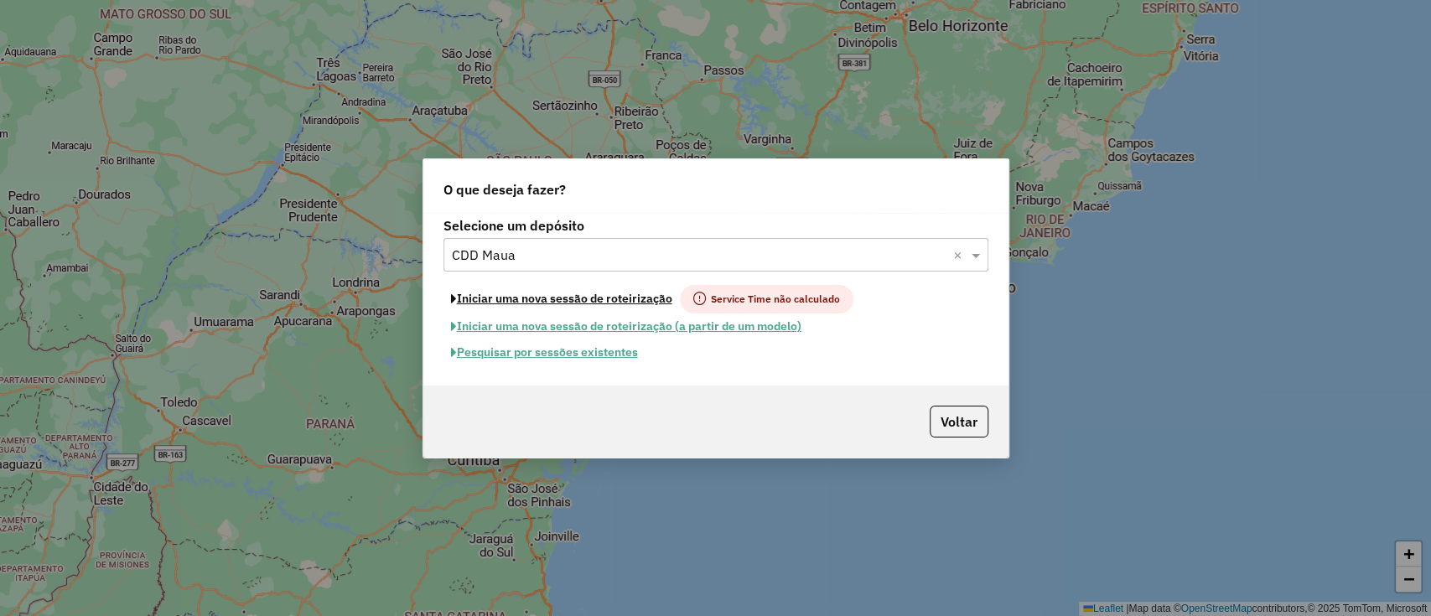
click at [649, 303] on button "Iniciar uma nova sessão de roteirização" at bounding box center [561, 299] width 236 height 28
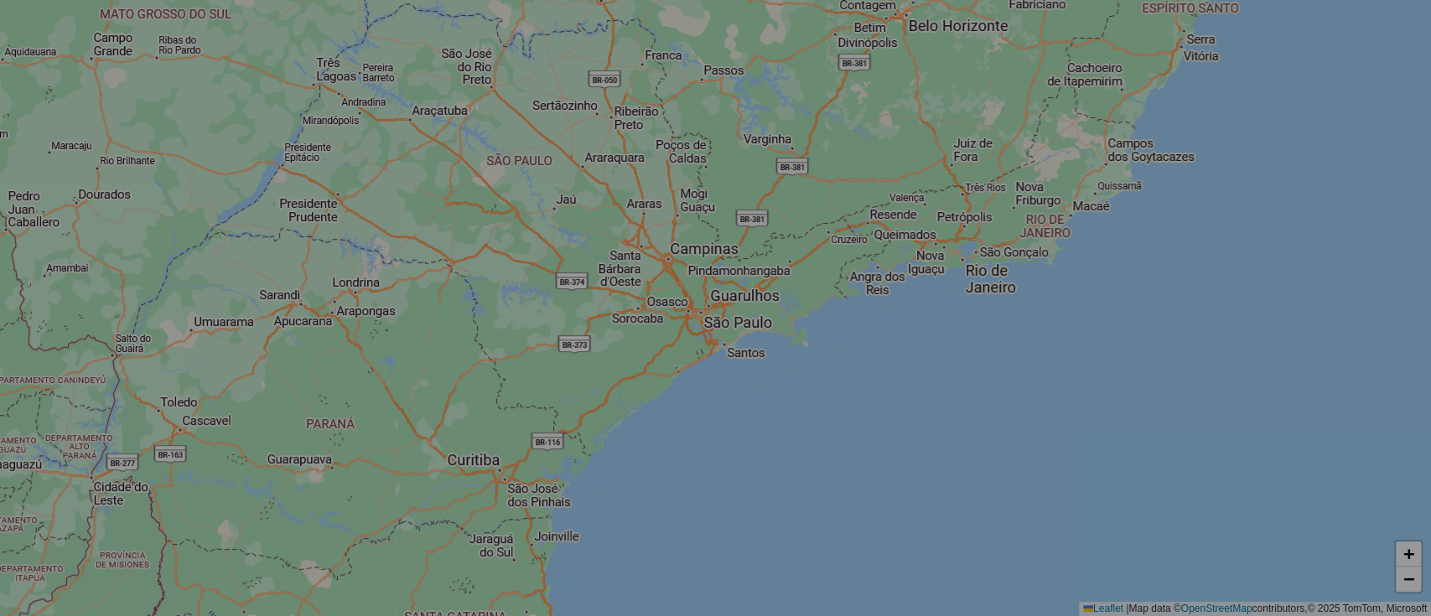
select select "*"
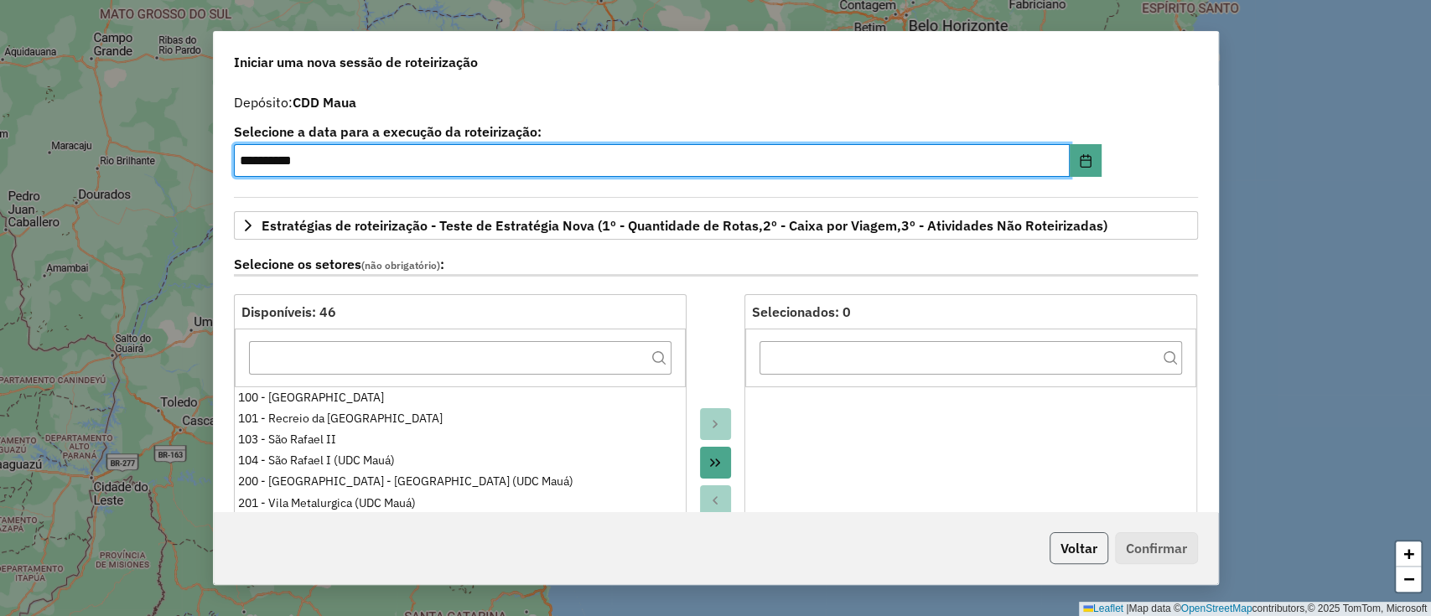
click at [1064, 546] on button "Voltar" at bounding box center [1078, 548] width 59 height 32
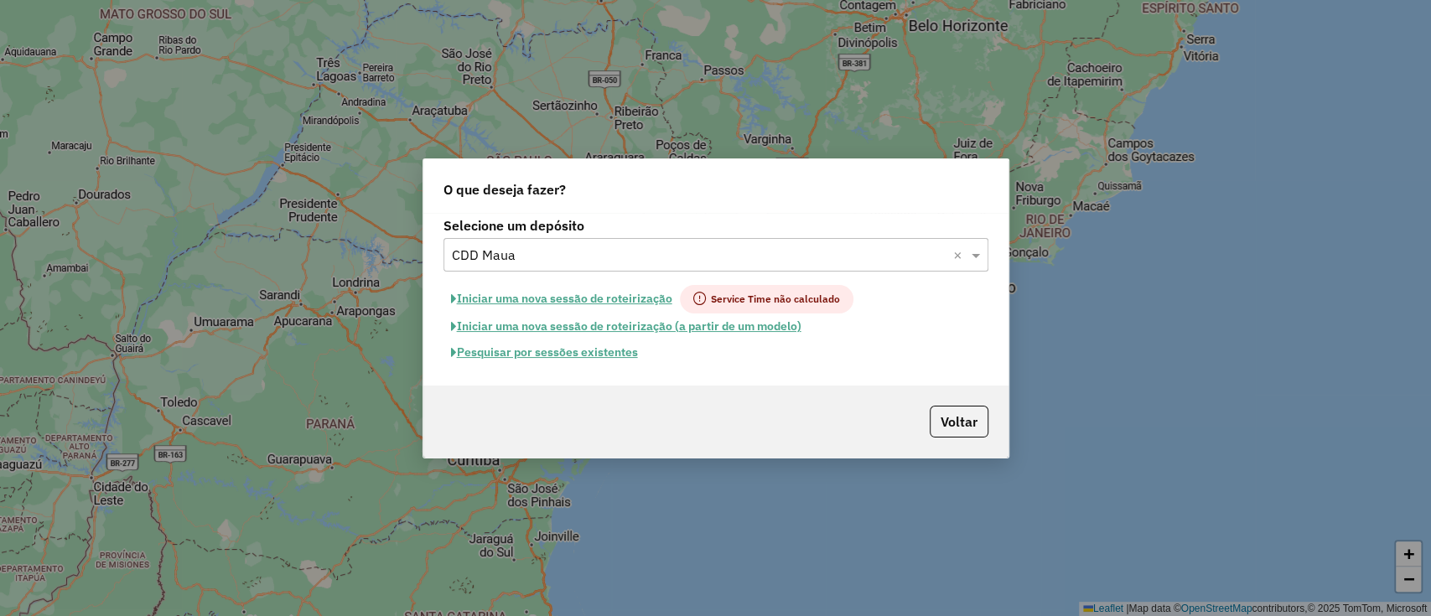
click at [603, 348] on button "Pesquisar por sessões existentes" at bounding box center [544, 352] width 202 height 26
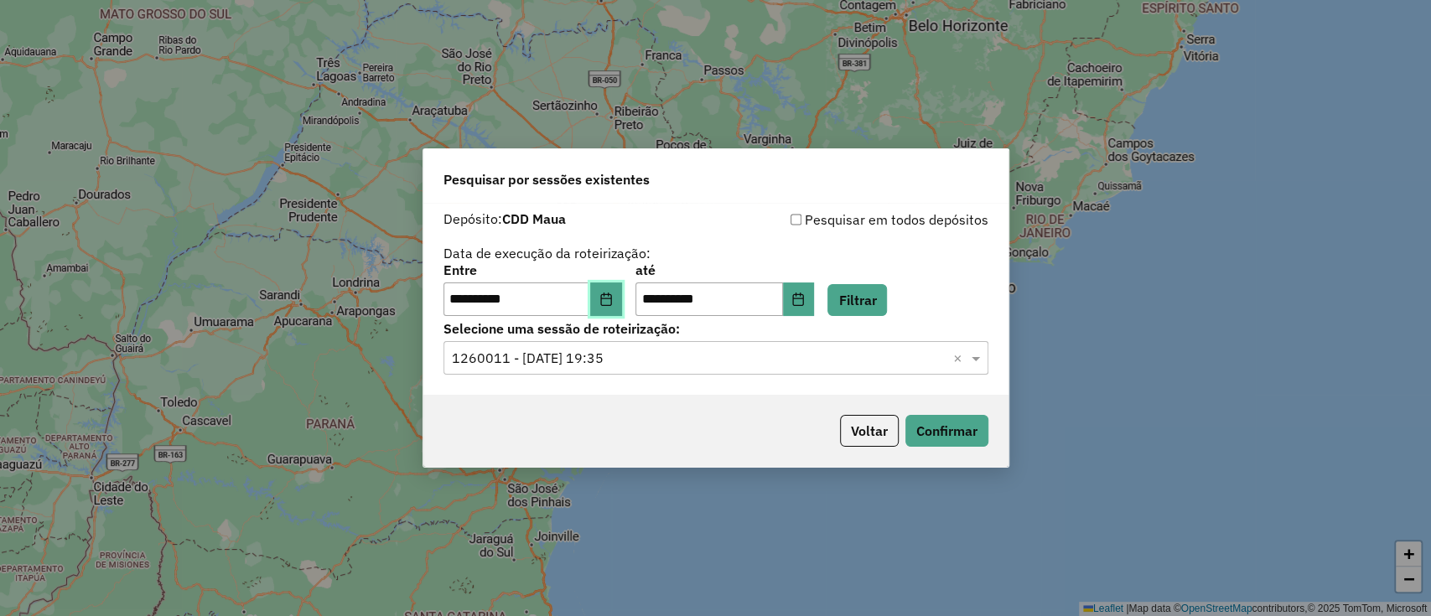
click at [604, 293] on button "Choose Date" at bounding box center [606, 299] width 32 height 34
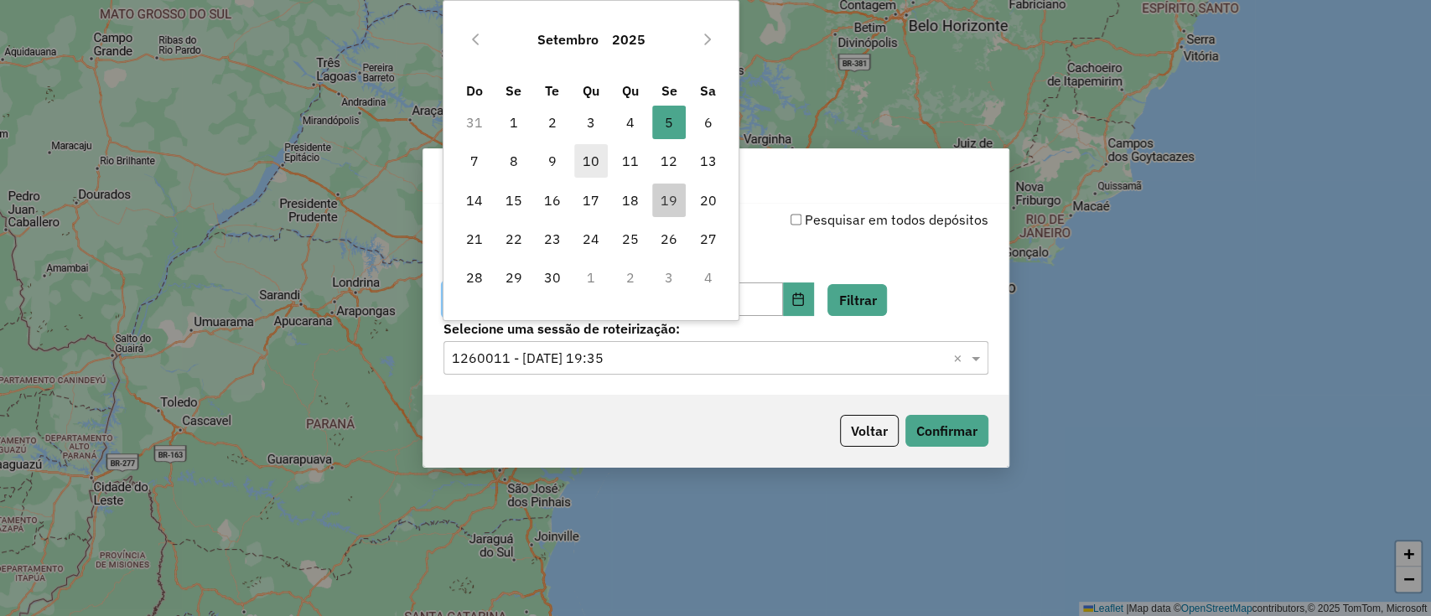
click at [581, 170] on span "10" at bounding box center [591, 161] width 34 height 34
type input "**********"
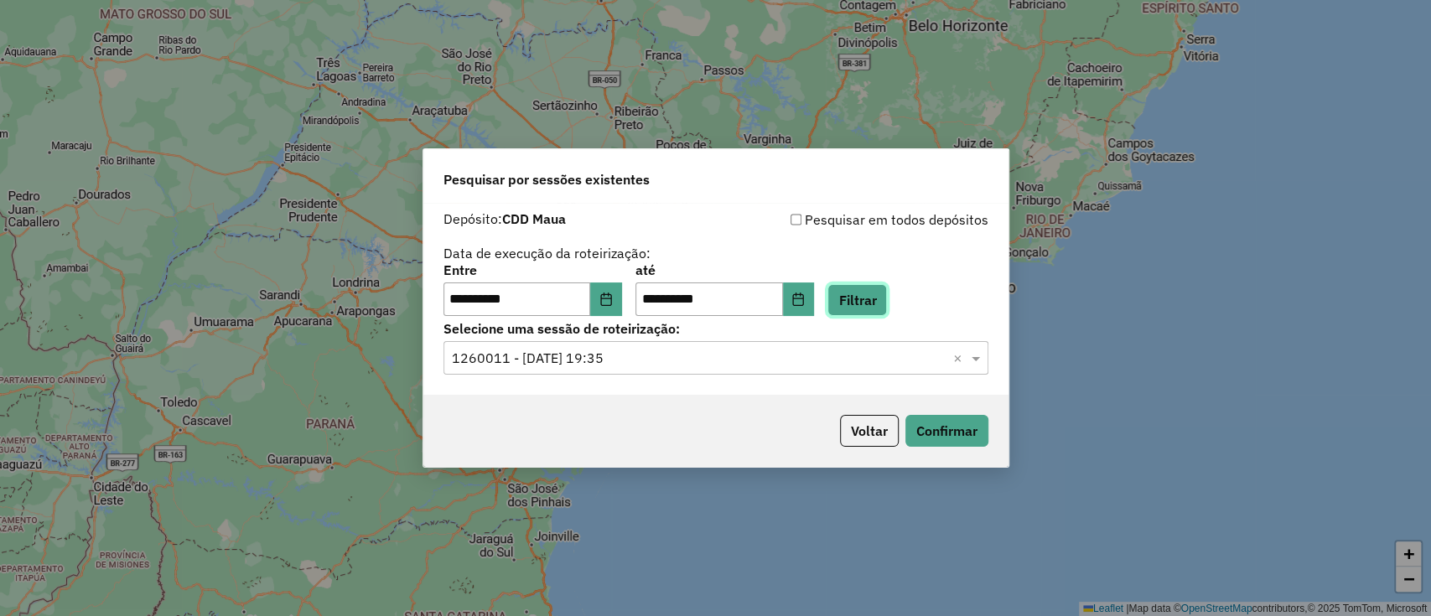
click at [873, 298] on button "Filtrar" at bounding box center [857, 300] width 60 height 32
click at [838, 365] on input "text" at bounding box center [699, 359] width 494 height 20
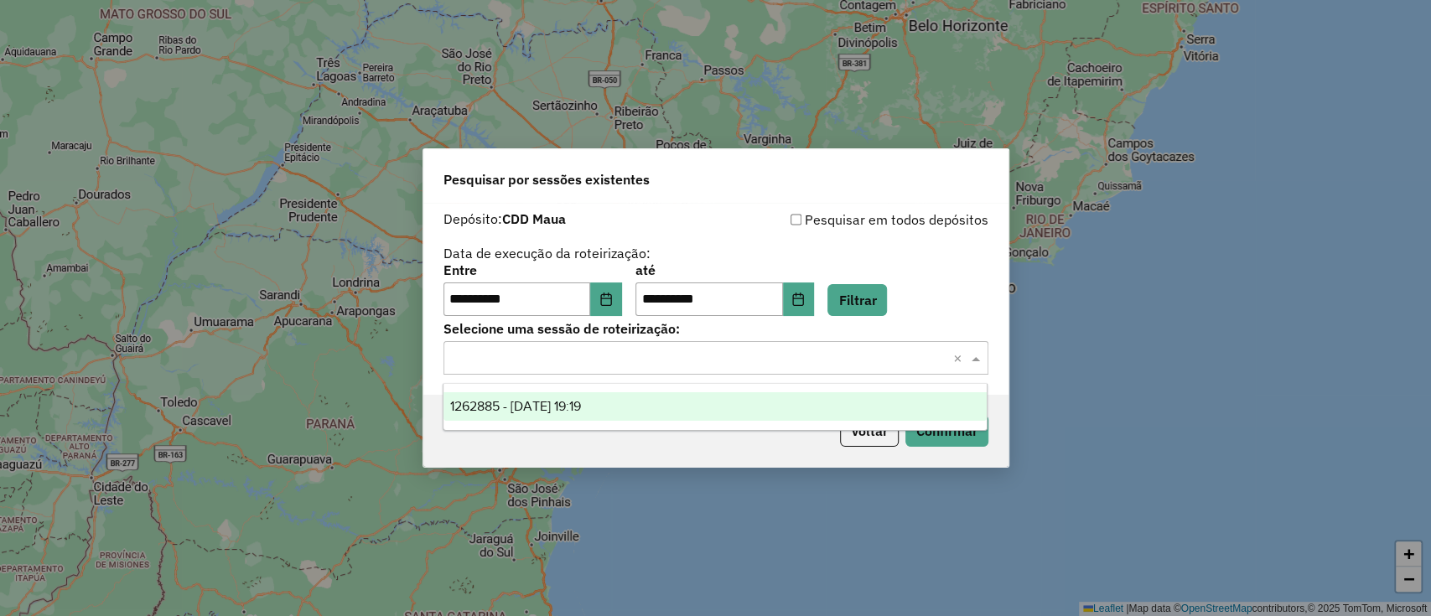
click at [798, 402] on div "1262885 - 10/09/2025 19:19" at bounding box center [714, 406] width 543 height 28
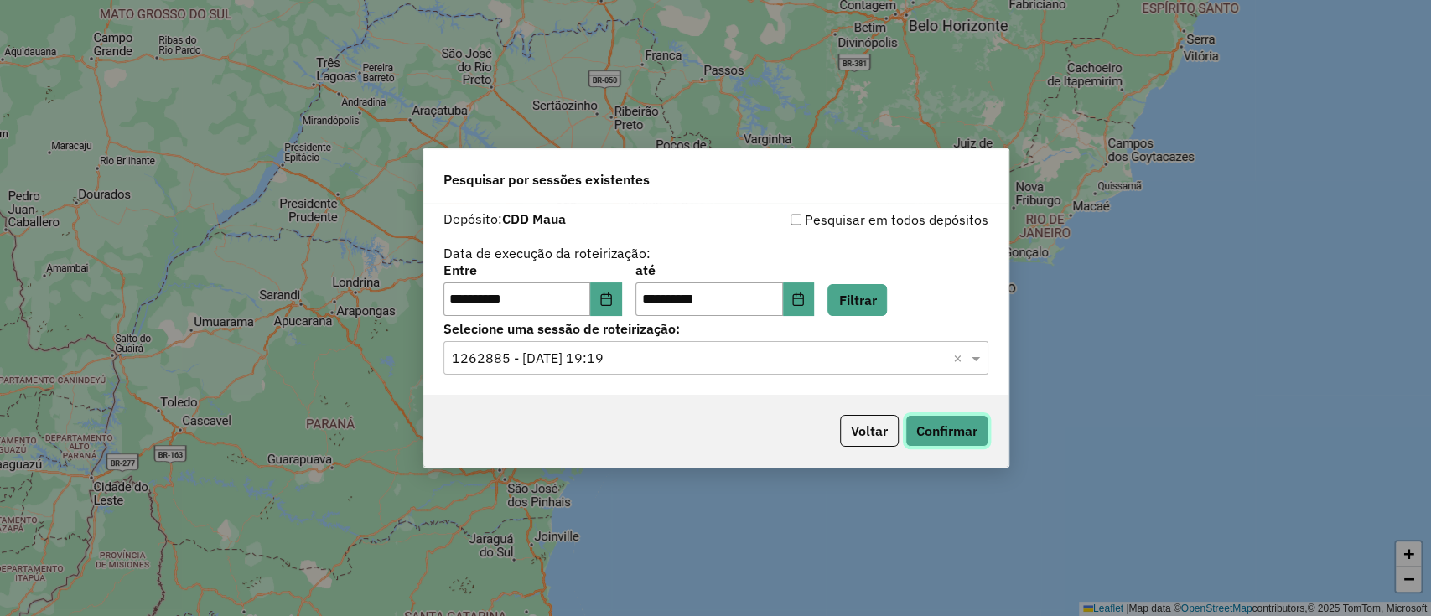
click at [950, 422] on button "Confirmar" at bounding box center [946, 431] width 83 height 32
click at [859, 429] on button "Voltar" at bounding box center [869, 431] width 59 height 32
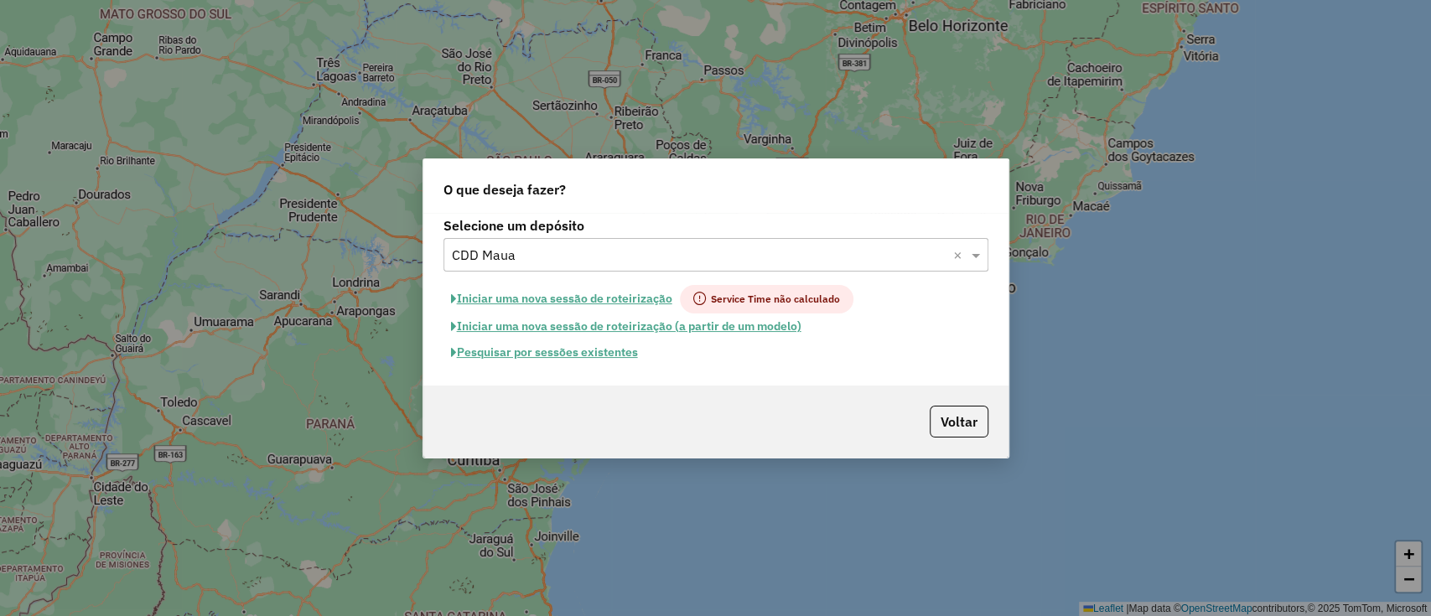
click at [598, 250] on input "text" at bounding box center [699, 256] width 494 height 20
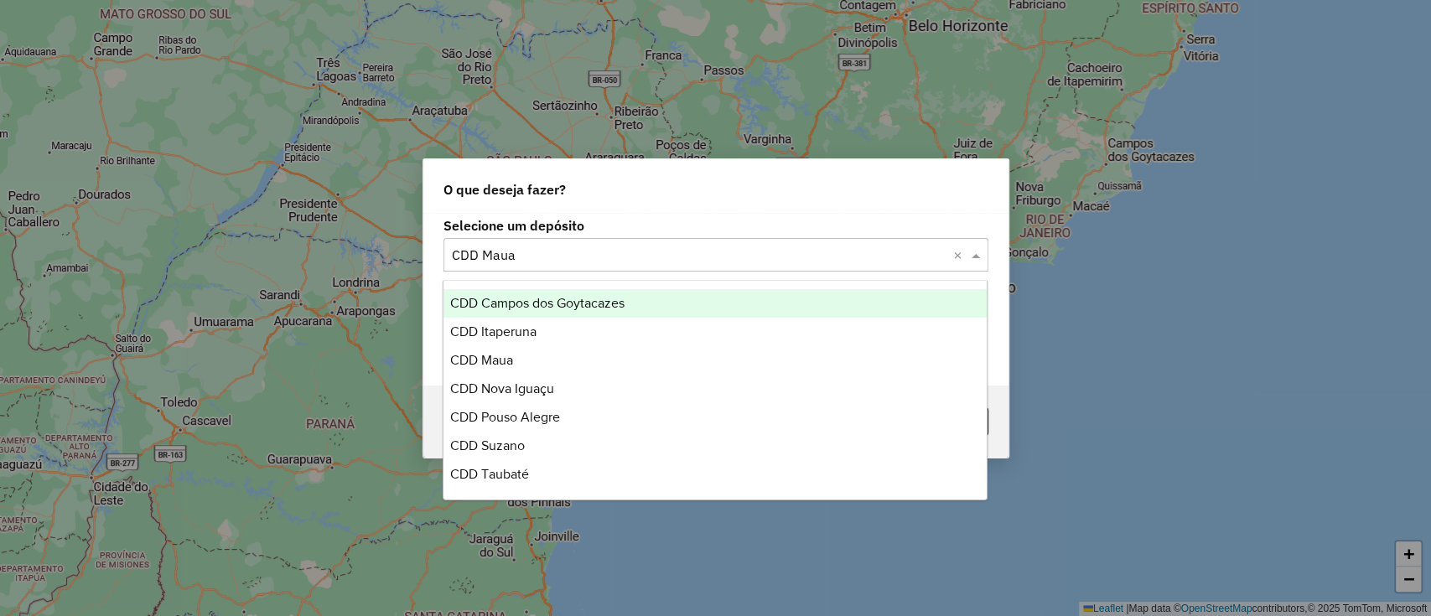
click at [586, 299] on span "CDD Campos dos Goytacazes" at bounding box center [537, 303] width 174 height 14
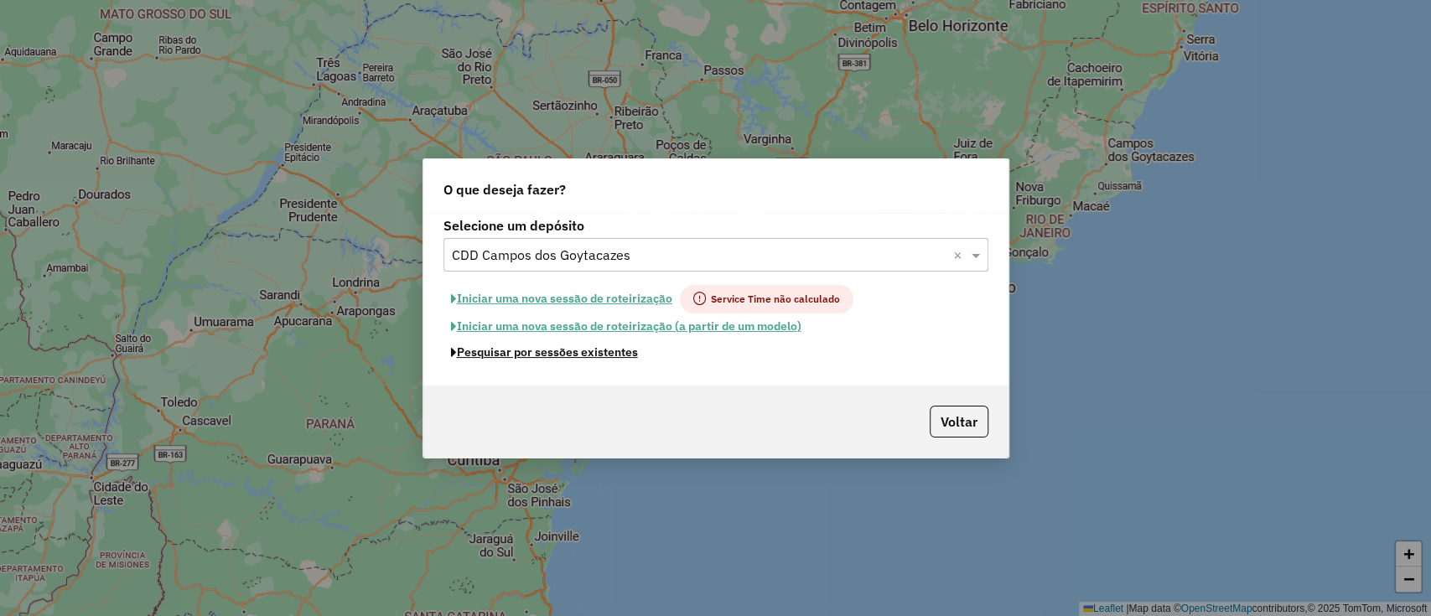
click at [578, 349] on button "Pesquisar por sessões existentes" at bounding box center [544, 352] width 202 height 26
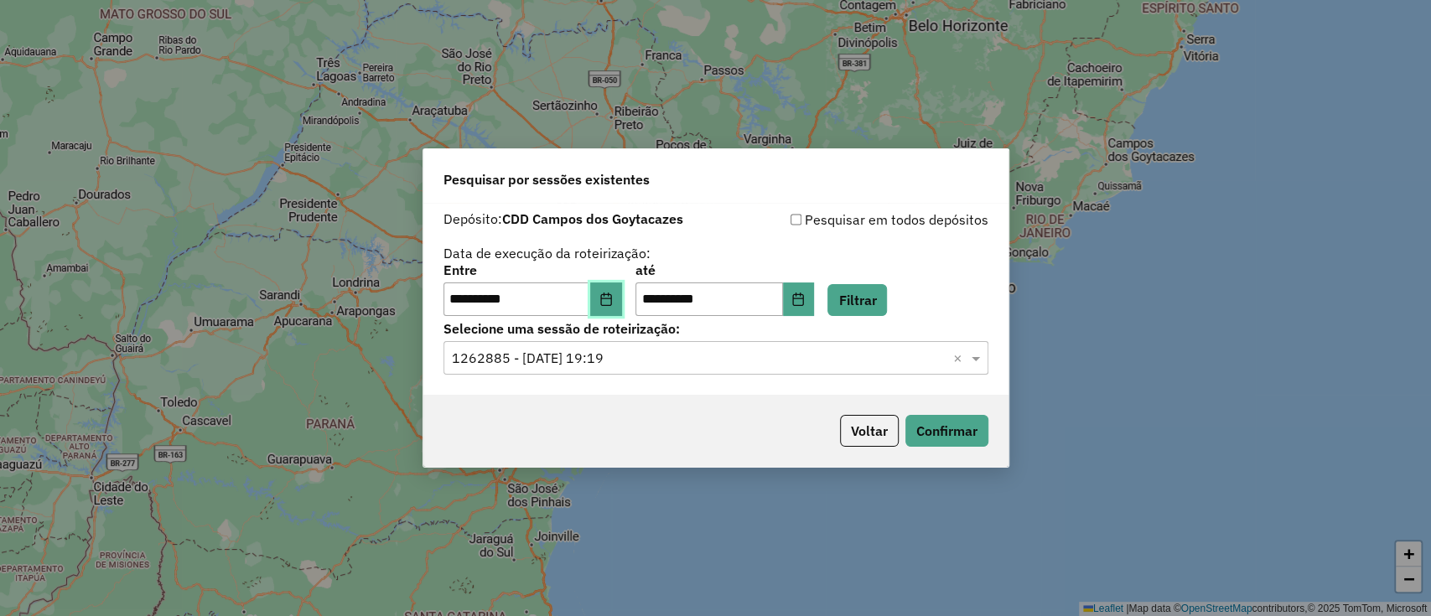
click at [611, 303] on icon "Choose Date" at bounding box center [605, 298] width 11 height 13
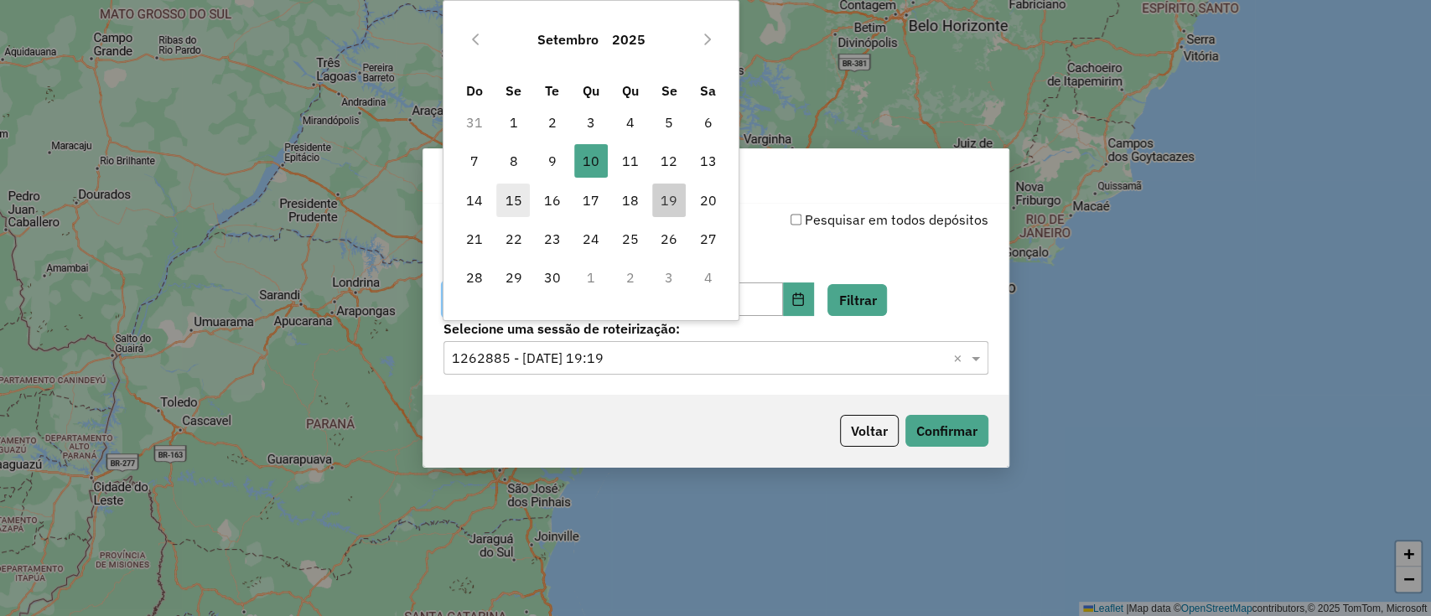
click at [515, 199] on span "15" at bounding box center [513, 201] width 34 height 34
type input "**********"
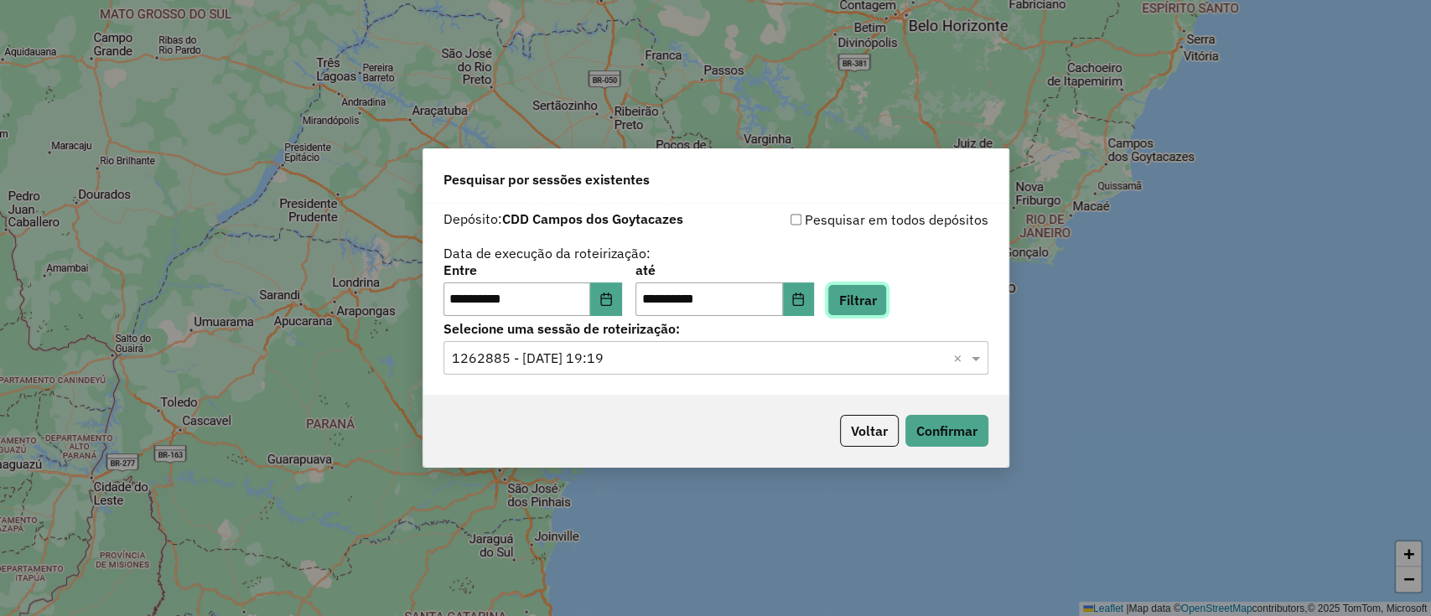
click at [887, 288] on button "Filtrar" at bounding box center [857, 300] width 60 height 32
click at [708, 366] on input "text" at bounding box center [699, 359] width 494 height 20
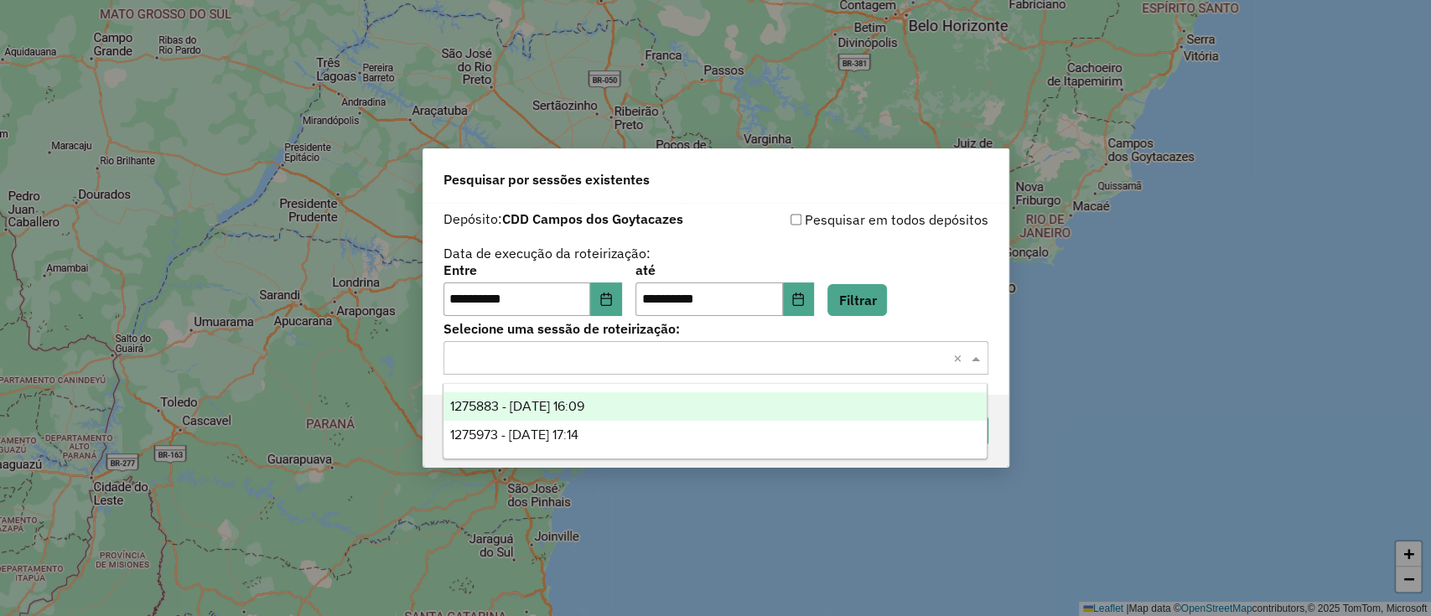
click at [712, 401] on div "1275883 - 15/09/2025 16:09" at bounding box center [714, 406] width 543 height 28
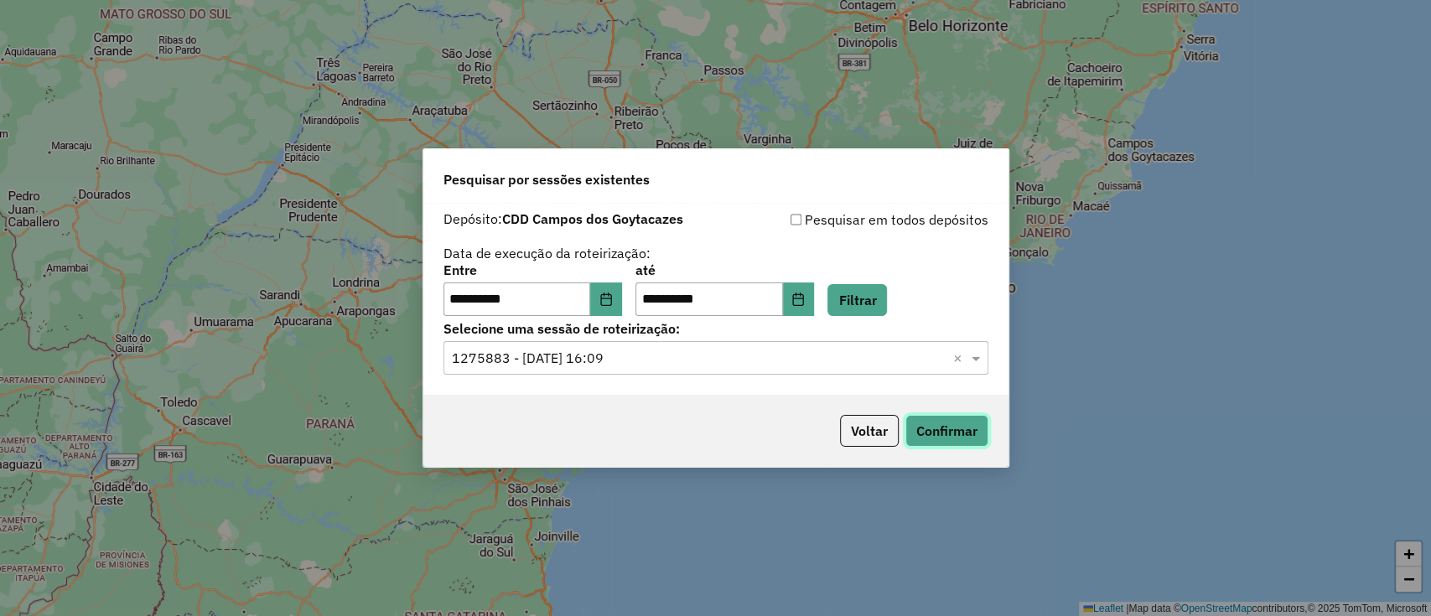
click at [914, 423] on button "Confirmar" at bounding box center [946, 431] width 83 height 32
click at [622, 313] on button "Choose Date" at bounding box center [606, 299] width 32 height 34
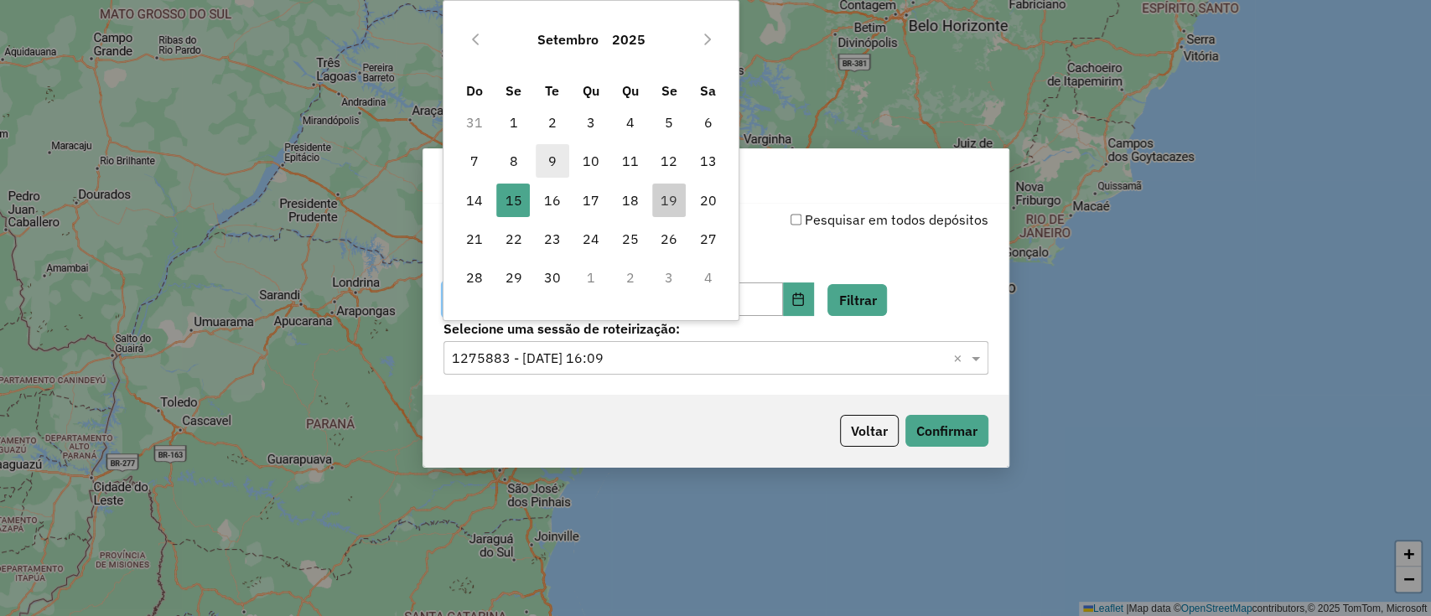
click at [549, 158] on span "9" at bounding box center [553, 161] width 34 height 34
type input "**********"
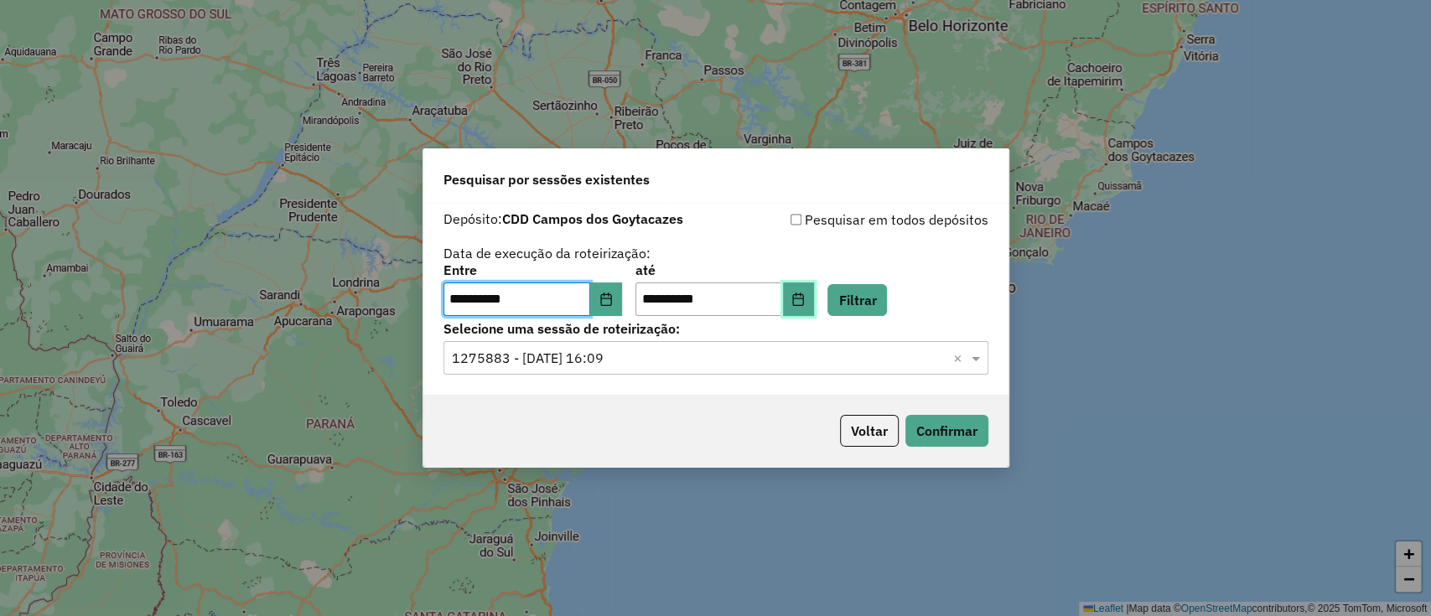
click at [805, 304] on icon "Choose Date" at bounding box center [797, 298] width 13 height 13
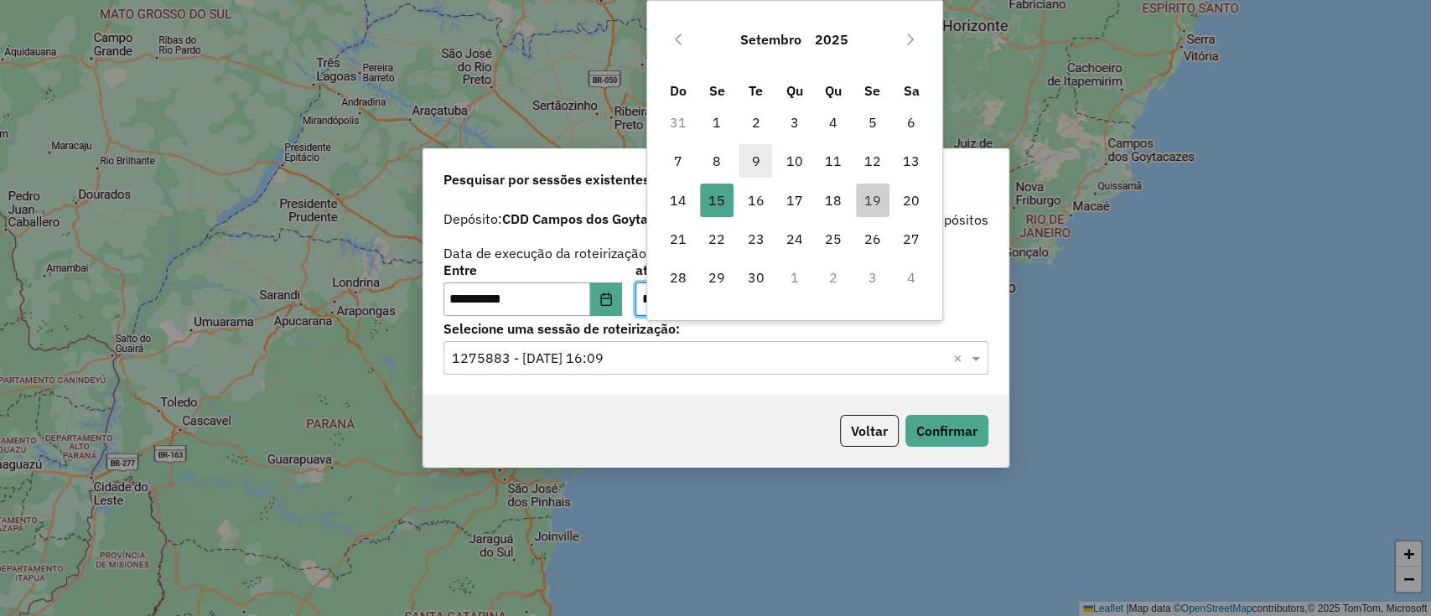
click at [747, 169] on span "9" at bounding box center [755, 161] width 34 height 34
type input "**********"
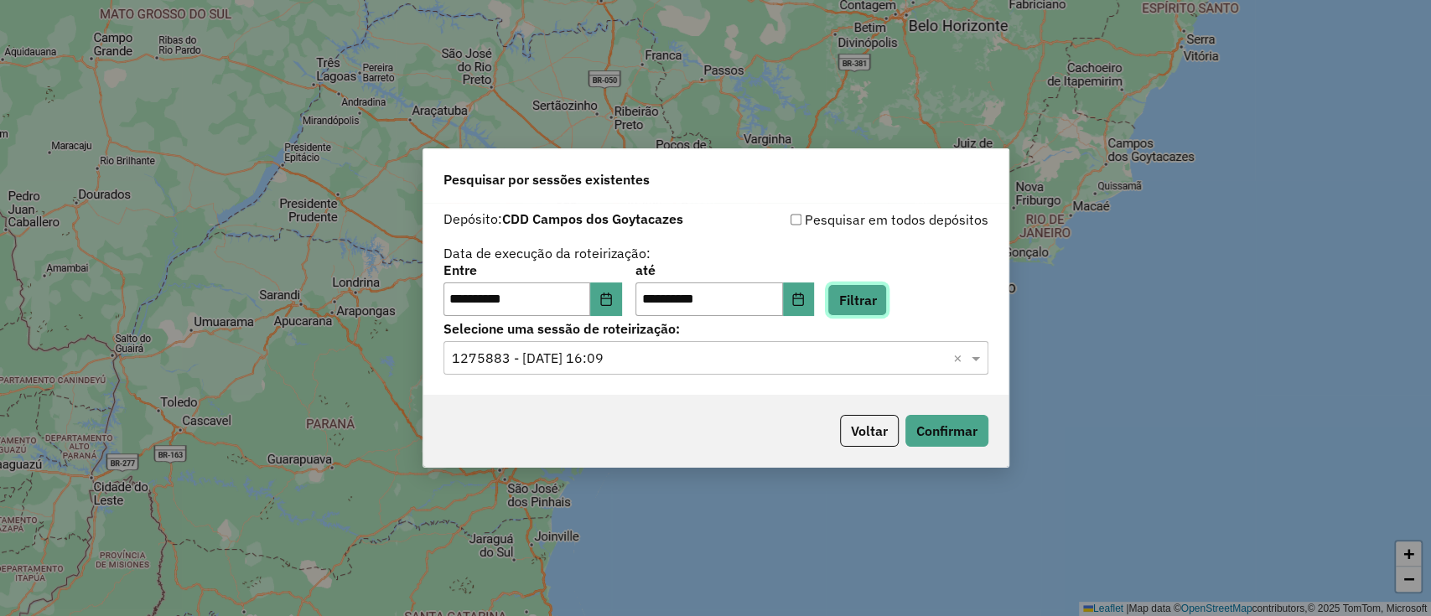
click at [886, 294] on button "Filtrar" at bounding box center [857, 300] width 60 height 32
click at [707, 351] on input "text" at bounding box center [699, 359] width 494 height 20
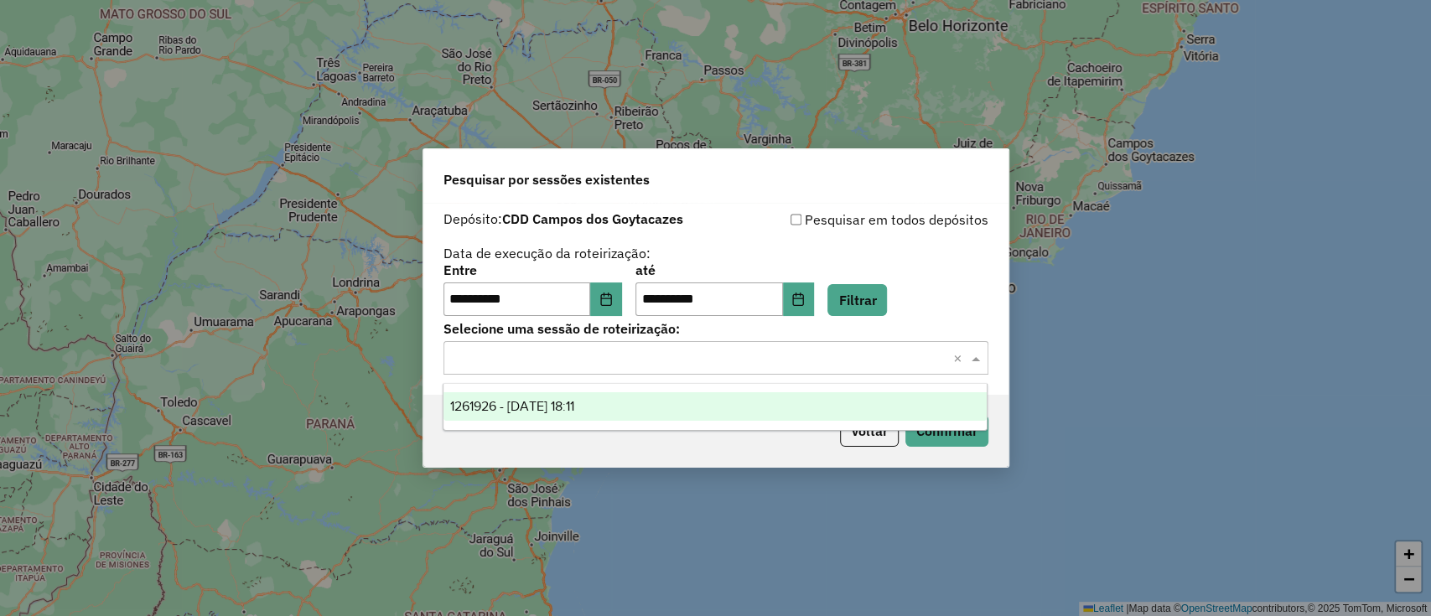
click at [691, 396] on div "1261926 - 09/09/2025 18:11" at bounding box center [714, 406] width 543 height 28
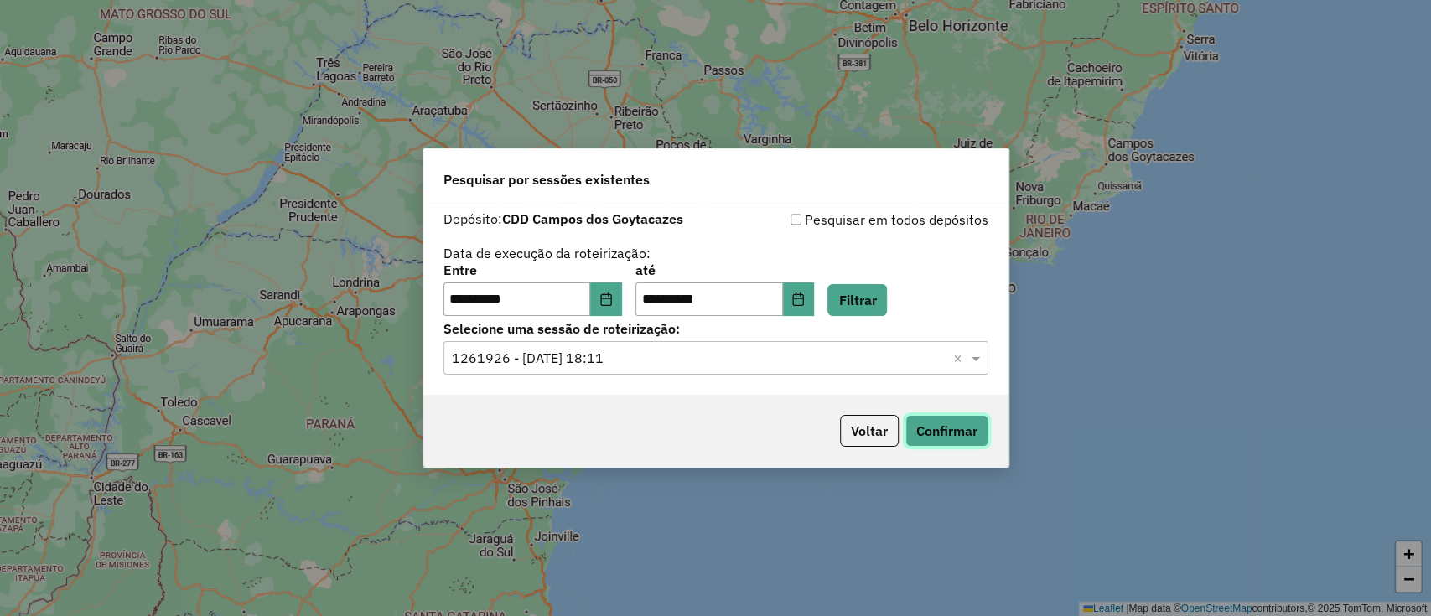
click at [960, 439] on button "Confirmar" at bounding box center [946, 431] width 83 height 32
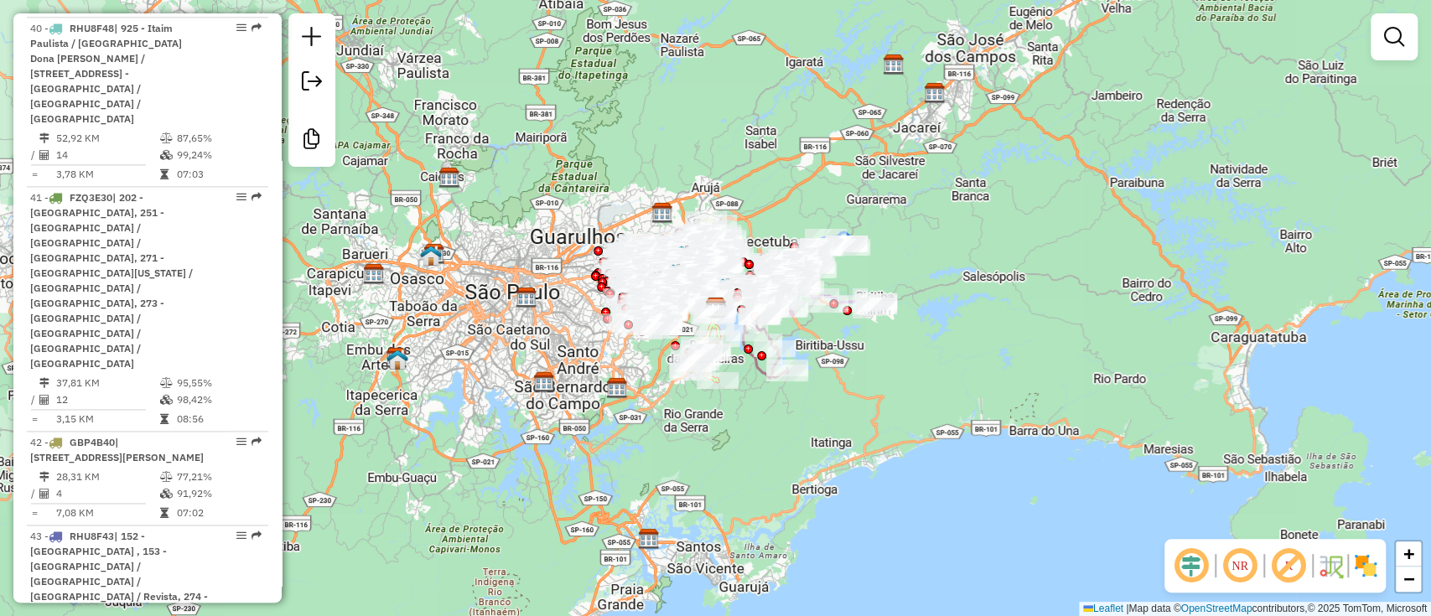
scroll to position [5820, 0]
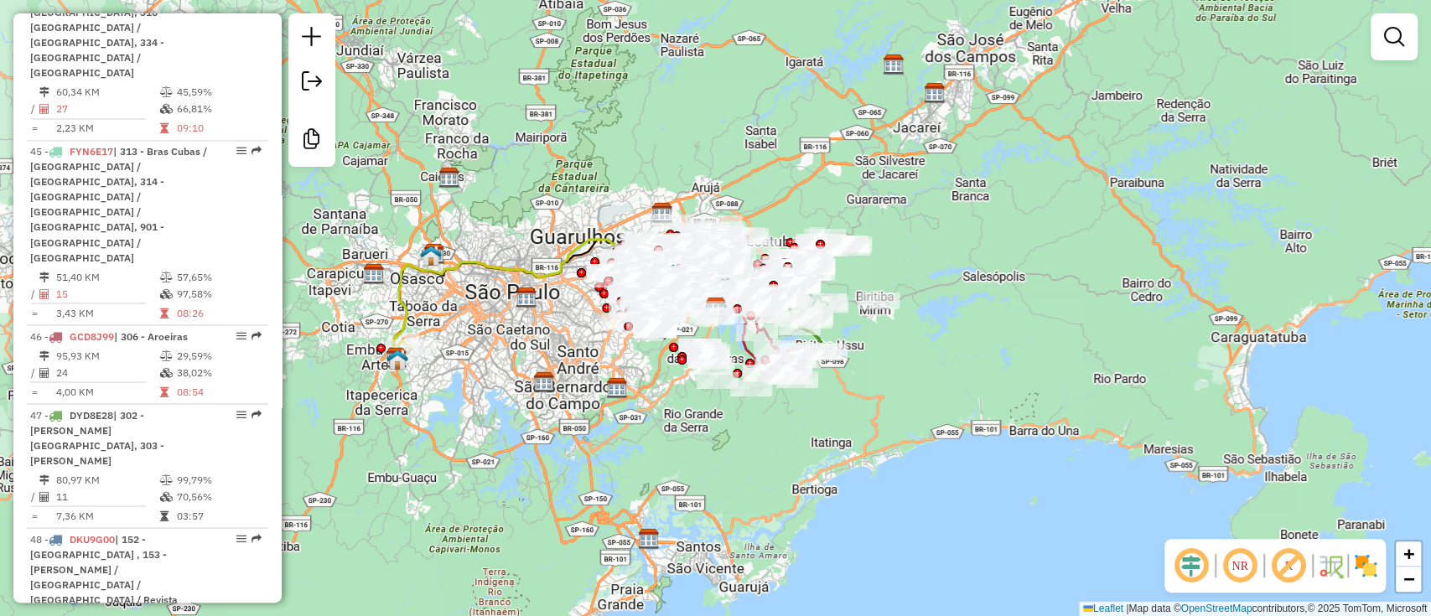
scroll to position [6257, 0]
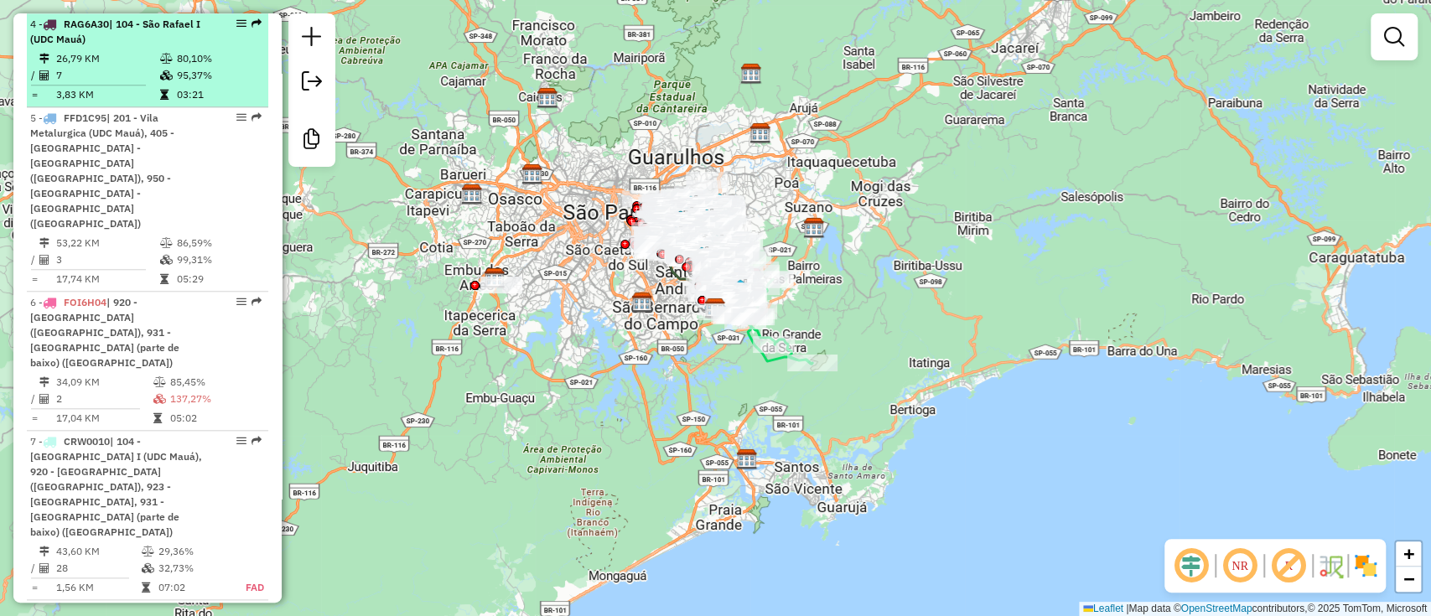
scroll to position [1006, 0]
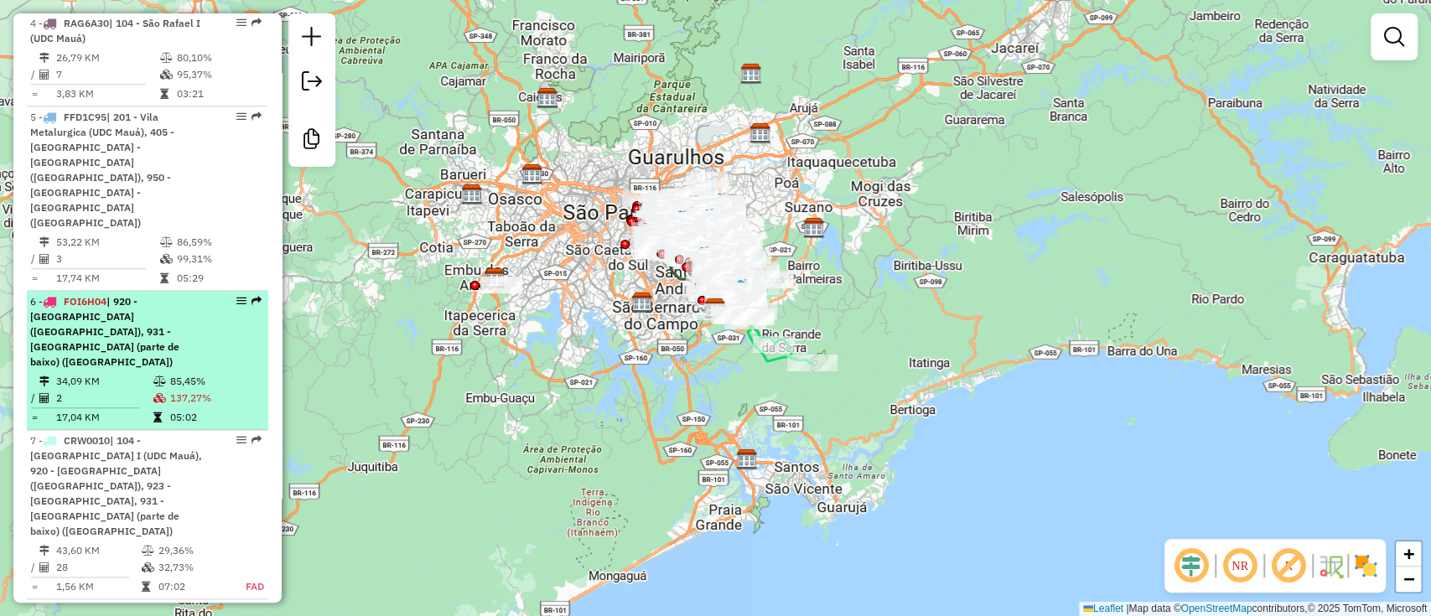
click at [206, 298] on div "6 - FOI6H04 | 920 - Jardim São Roberto (UDC Mauá), 931 - Parque do Carmo (parte…" at bounding box center [147, 331] width 235 height 75
select select "**********"
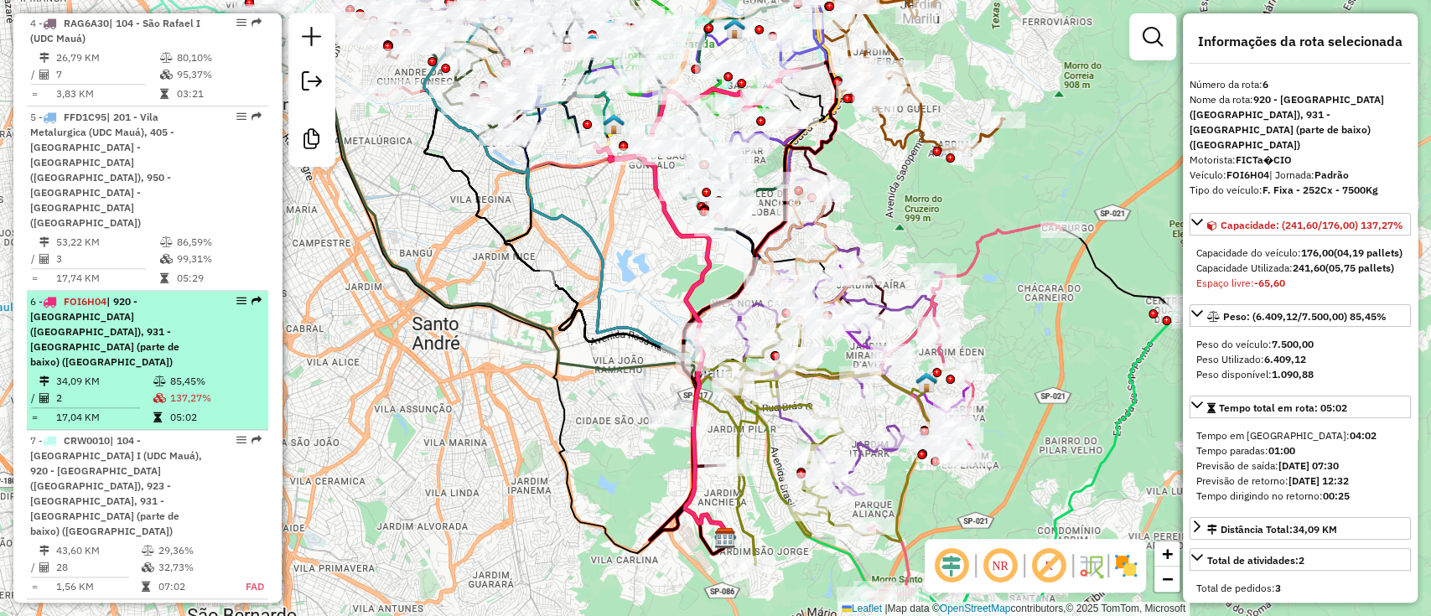
click at [206, 298] on div "6 - FOI6H04 | 920 - Jardim São Roberto (UDC Mauá), 931 - Parque do Carmo (parte…" at bounding box center [147, 331] width 235 height 75
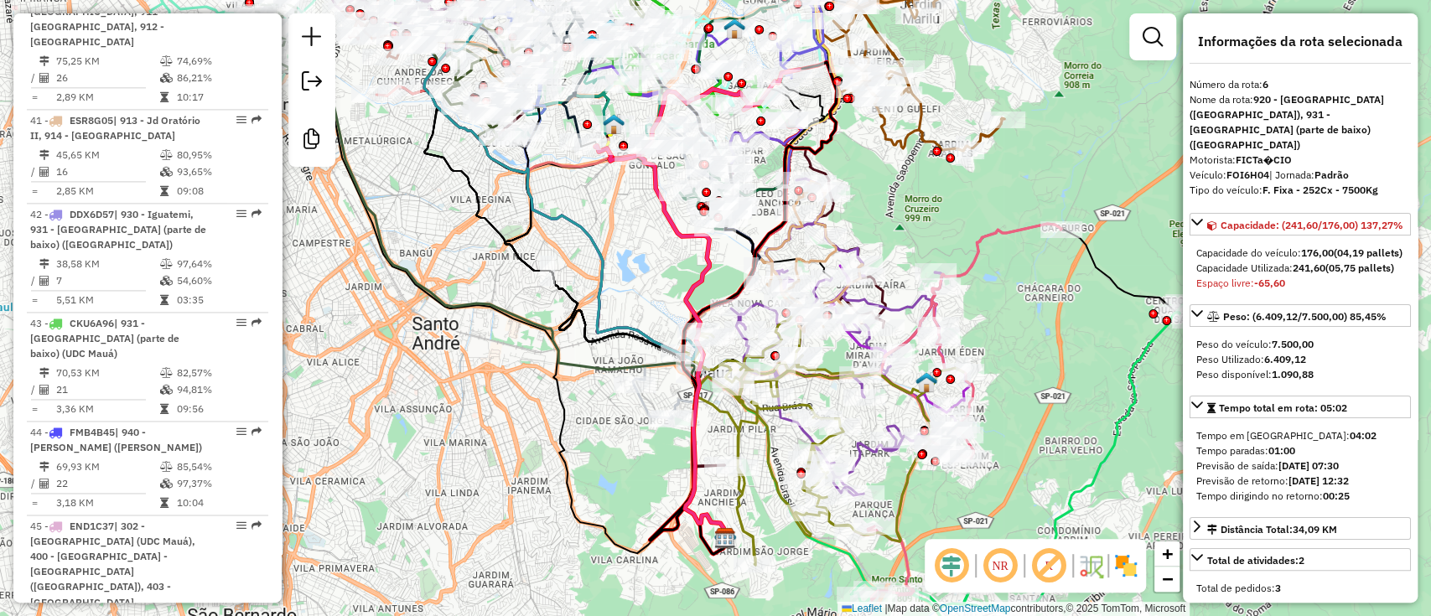
scroll to position [6137, 0]
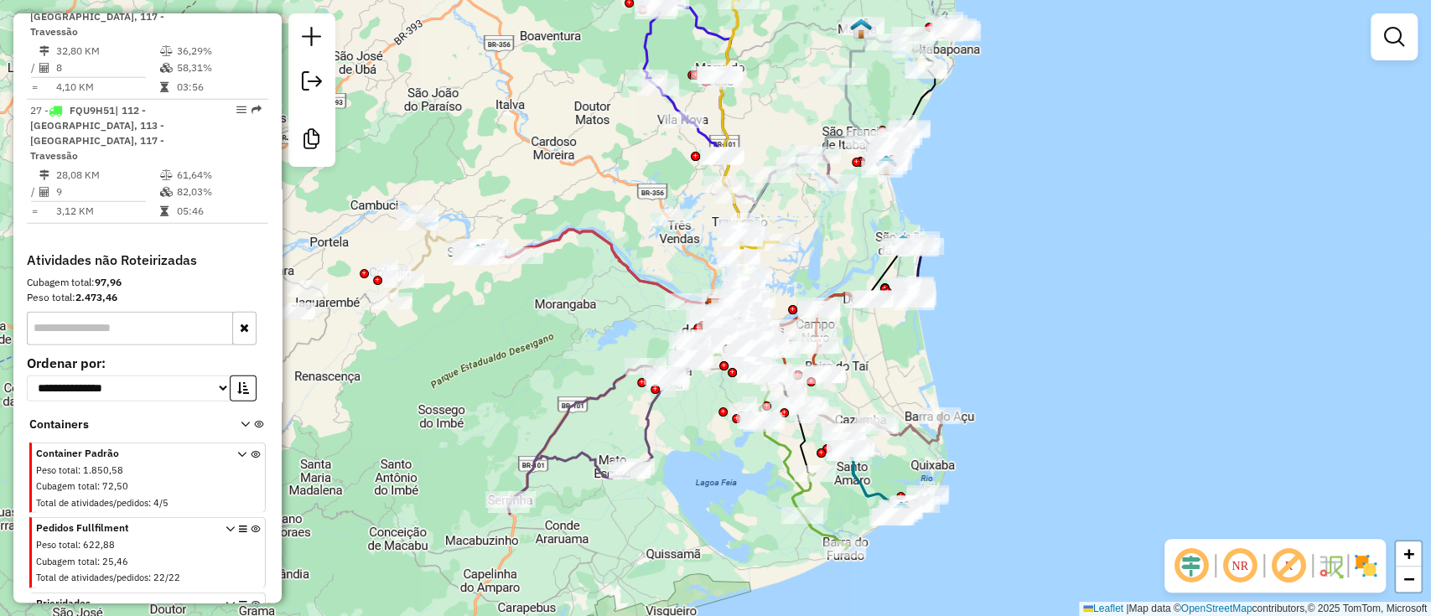
scroll to position [3046, 0]
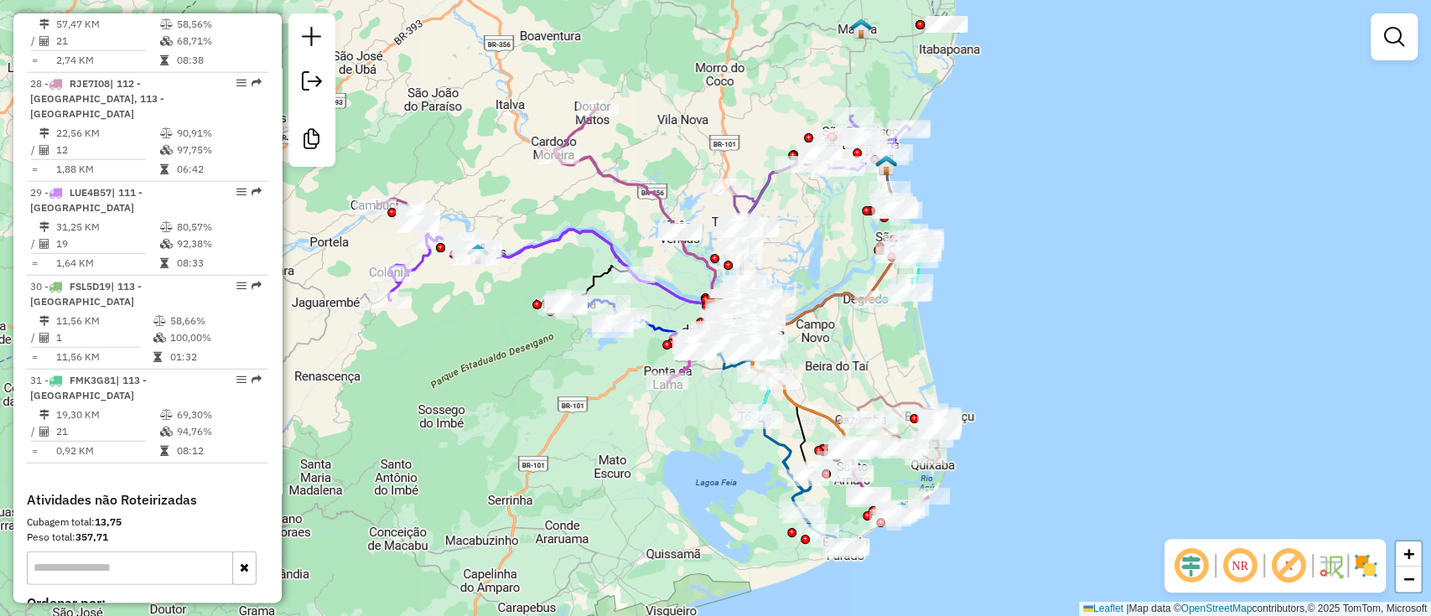
scroll to position [3361, 0]
